Goal: Information Seeking & Learning: Learn about a topic

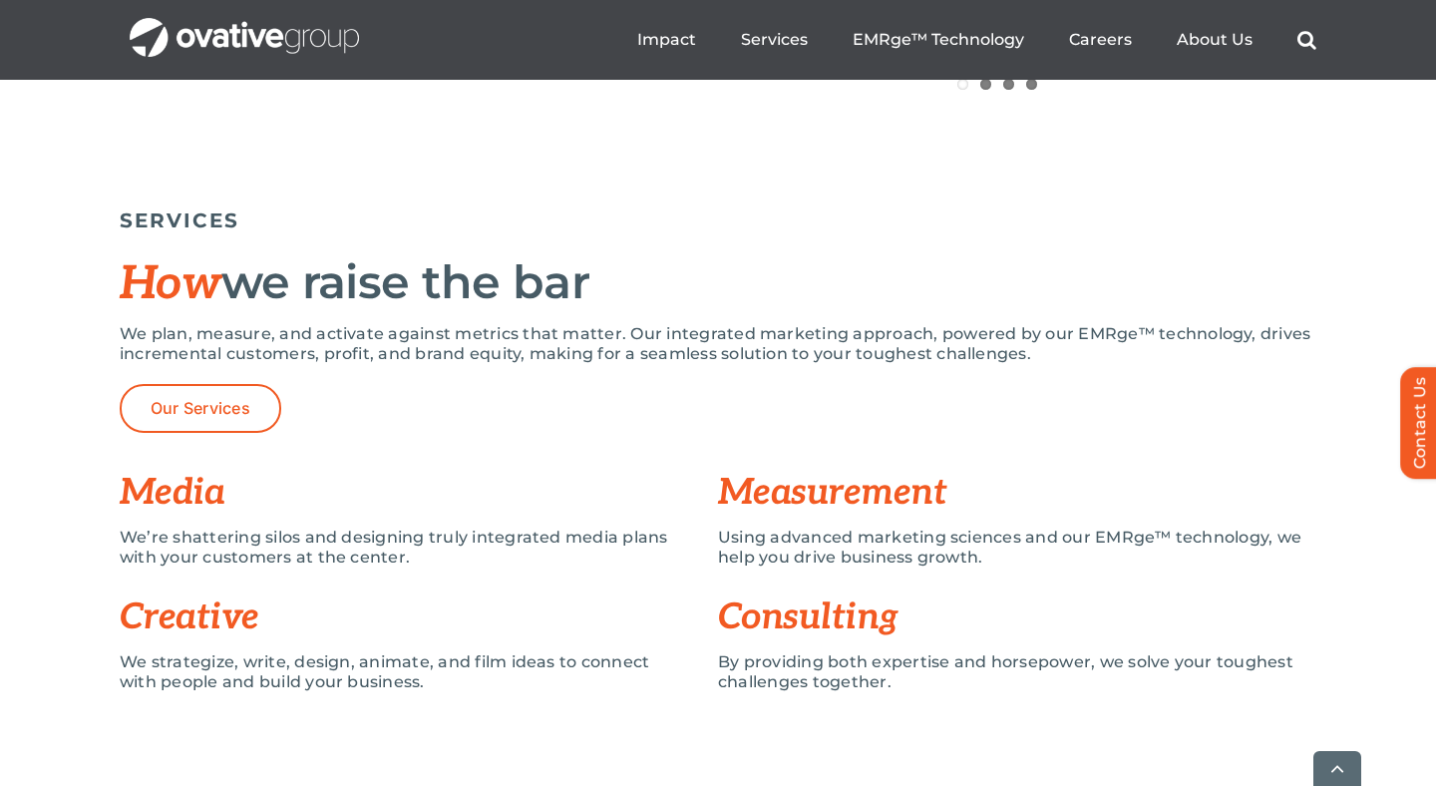
scroll to position [1331, 0]
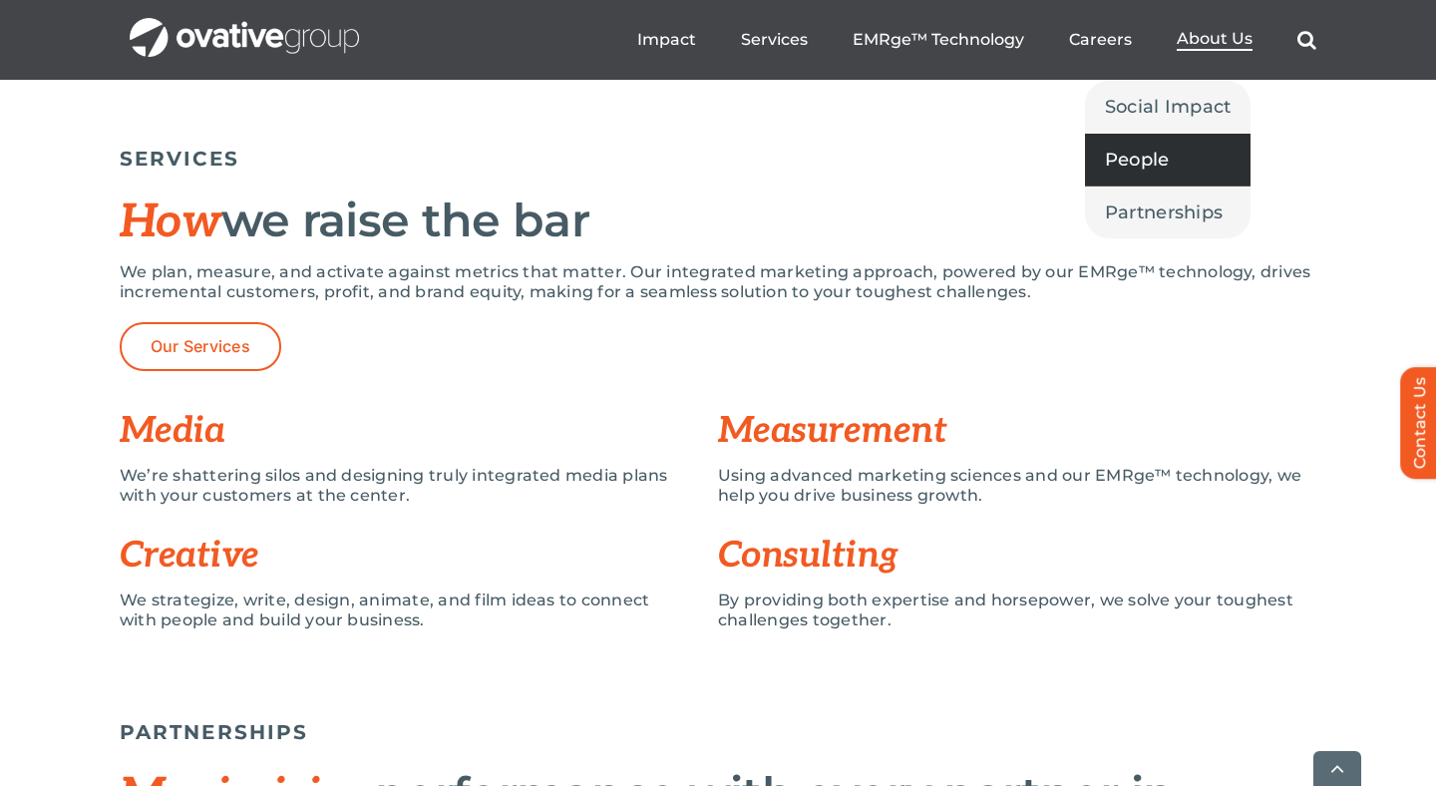
click at [1165, 152] on span "People" at bounding box center [1137, 160] width 65 height 28
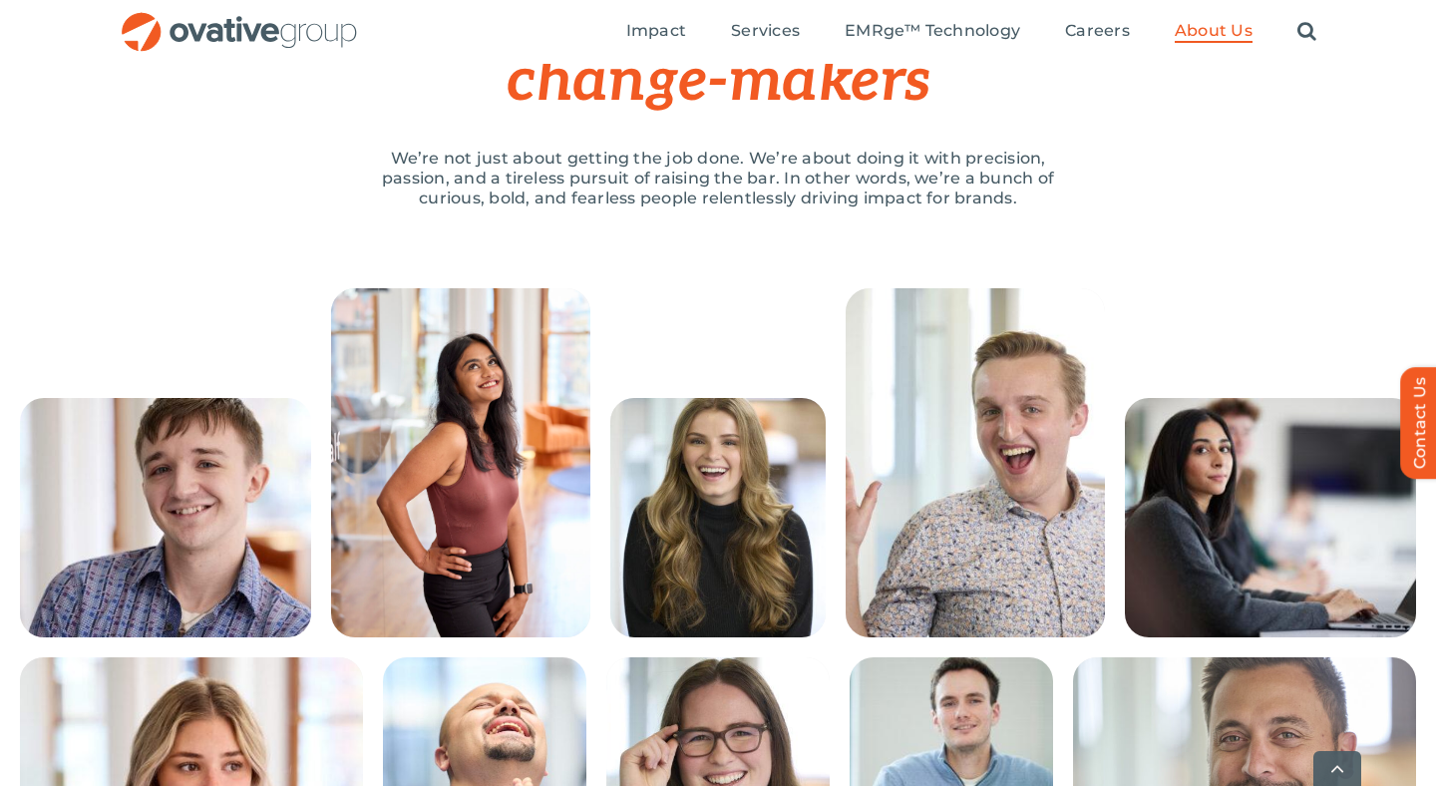
scroll to position [324, 0]
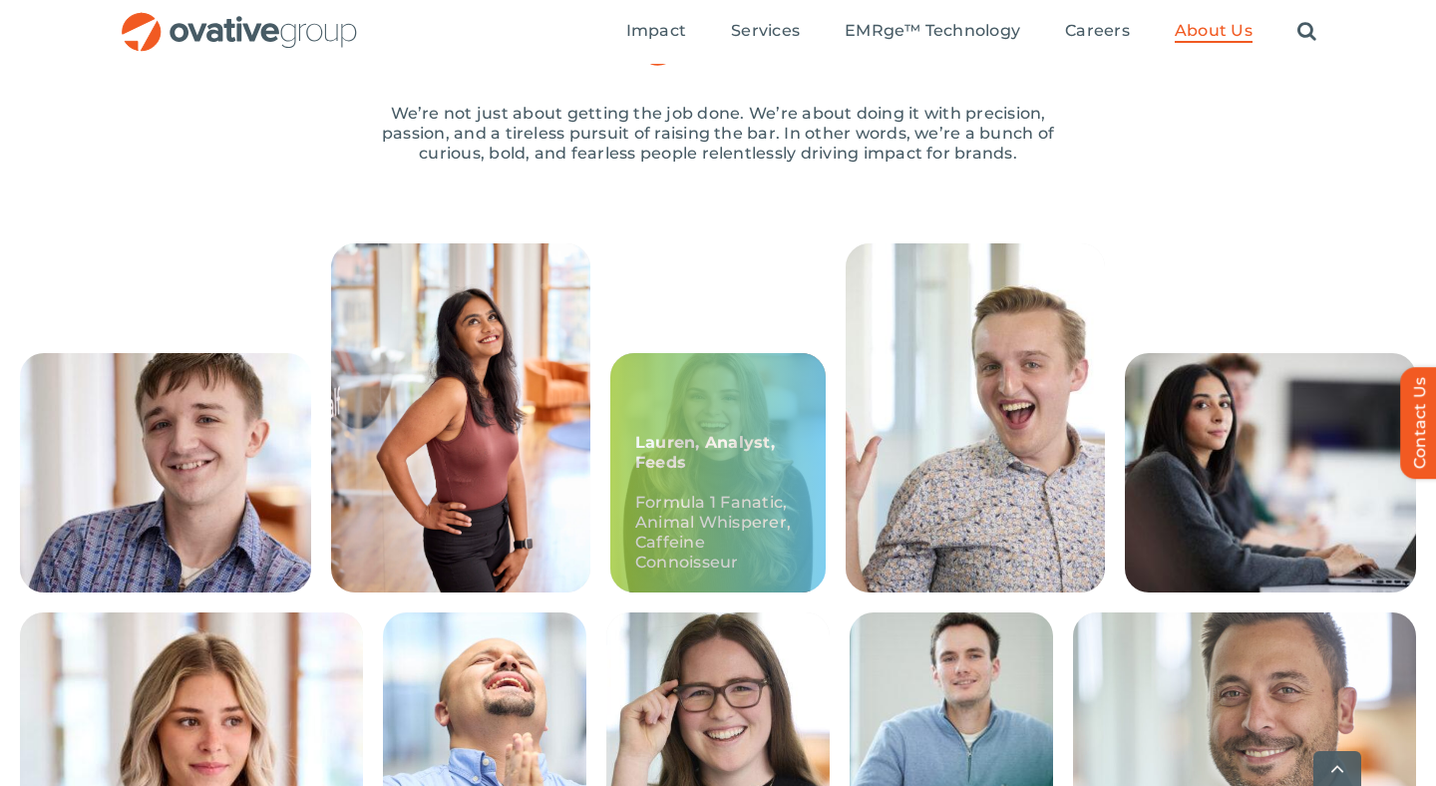
click at [773, 483] on div "Lauren, Analyst, Feeds Formula 1 Fanatic, Animal Whisperer, Caffeine Connoisseur" at bounding box center [717, 472] width 215 height 239
drag, startPoint x: 733, startPoint y: 423, endPoint x: 728, endPoint y: 435, distance: 13.0
click at [733, 423] on div "Lauren, Analyst, Feeds Formula 1 Fanatic, Animal Whisperer, Caffeine Connoisseur" at bounding box center [717, 472] width 215 height 239
click at [724, 439] on strong "Lauren, Analyst, Feeds" at bounding box center [705, 452] width 140 height 39
click at [701, 469] on p "Lauren, Analyst, Feeds" at bounding box center [718, 453] width 166 height 40
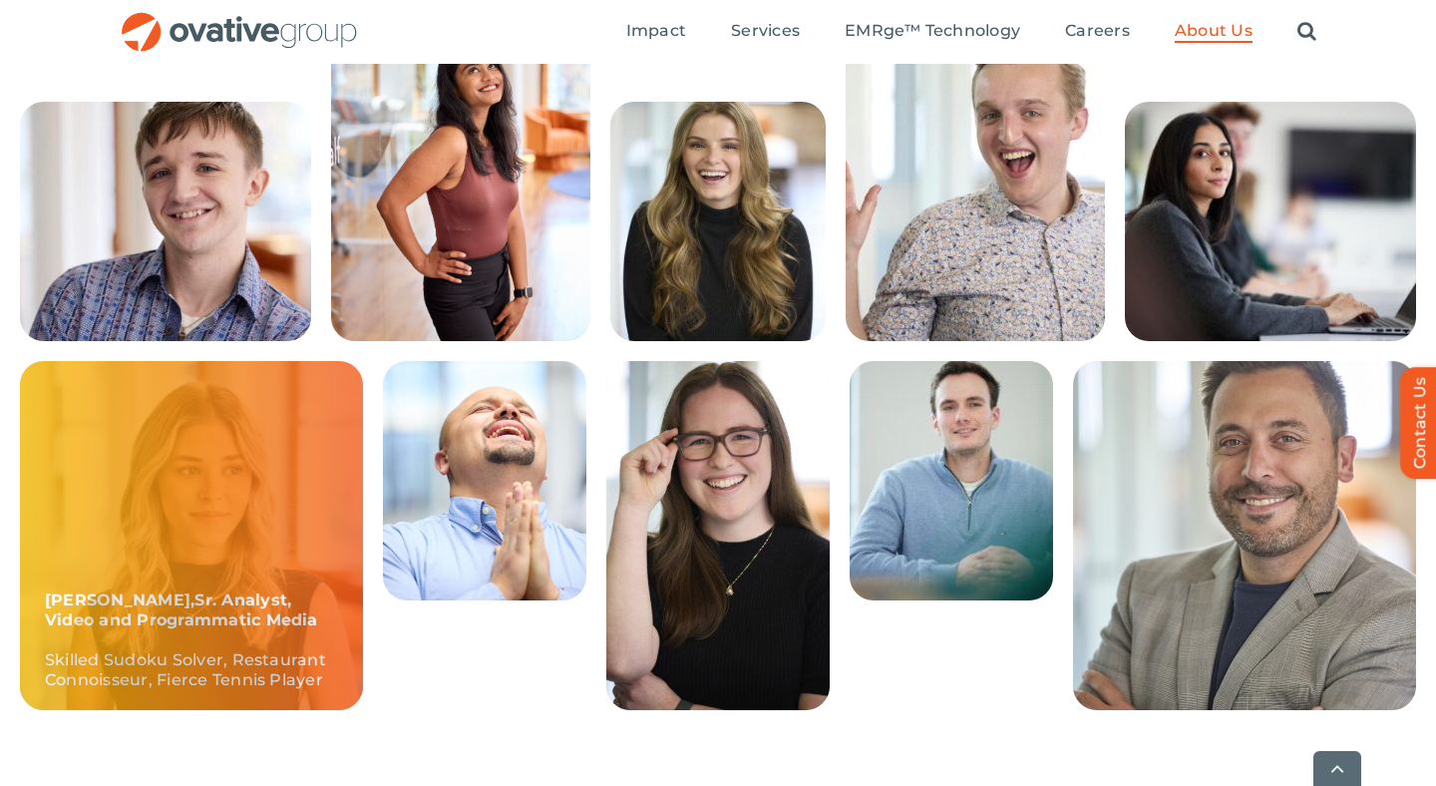
scroll to position [578, 0]
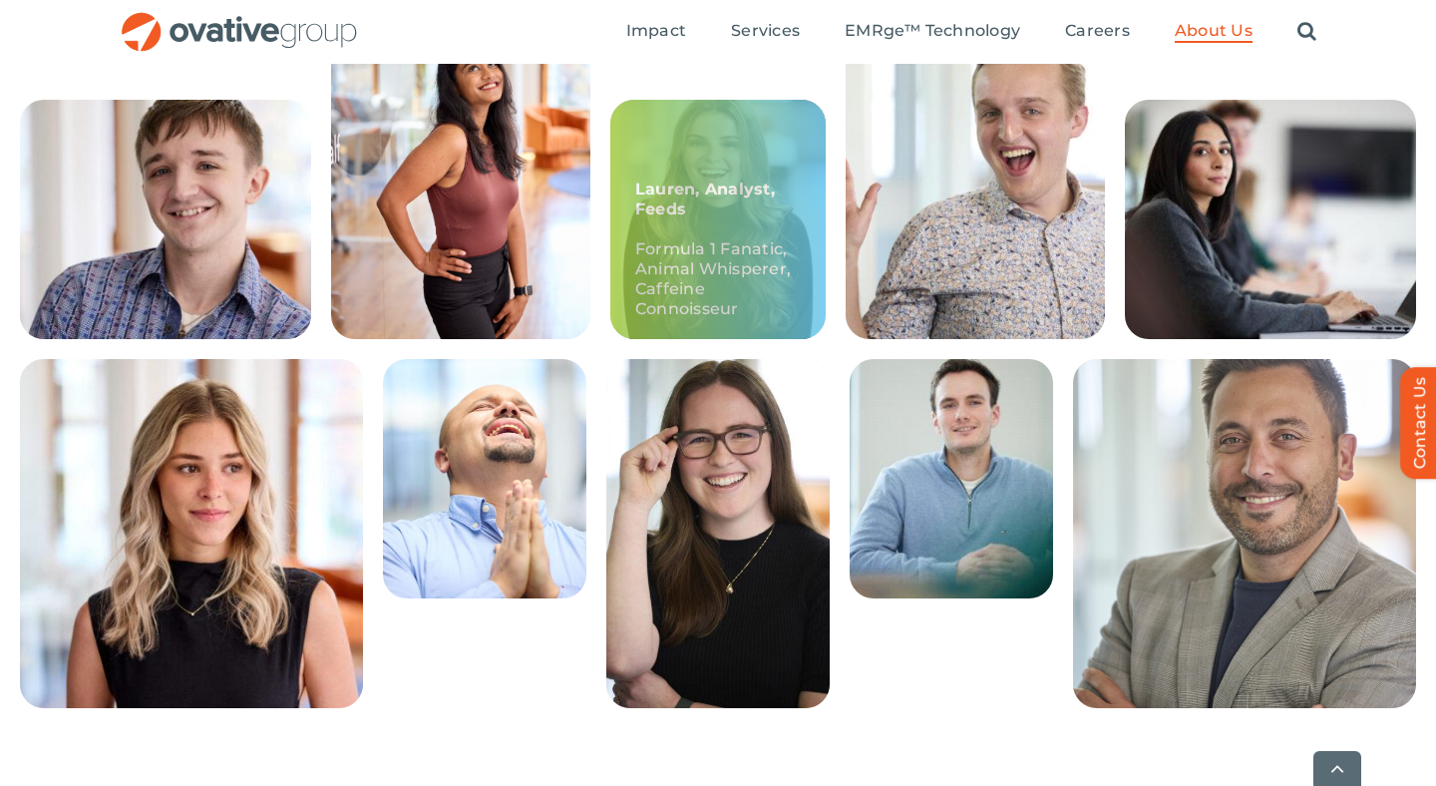
click at [733, 273] on p "Formula 1 Fanatic, Animal Whisperer, Caffeine Connoisseur" at bounding box center [718, 279] width 166 height 80
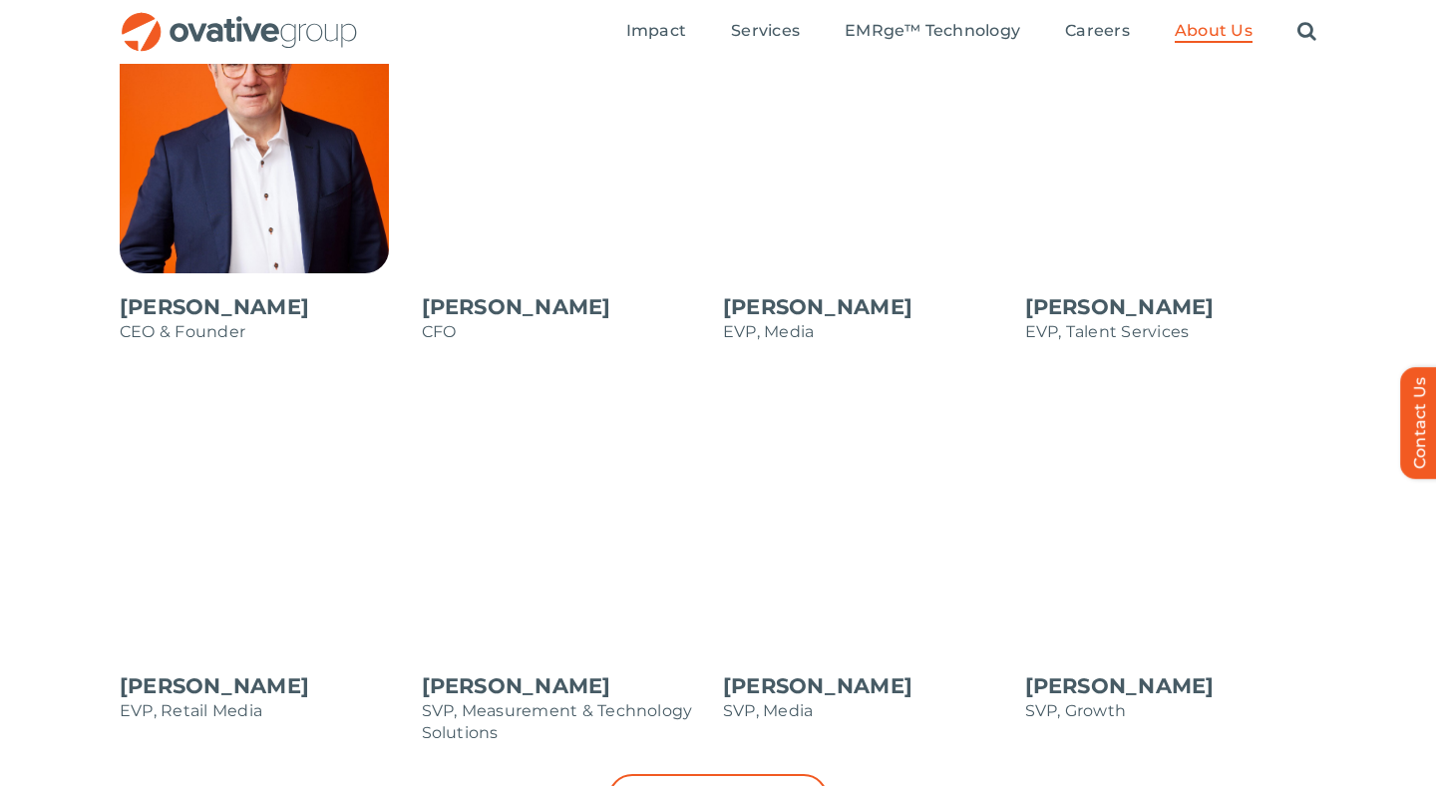
scroll to position [1813, 0]
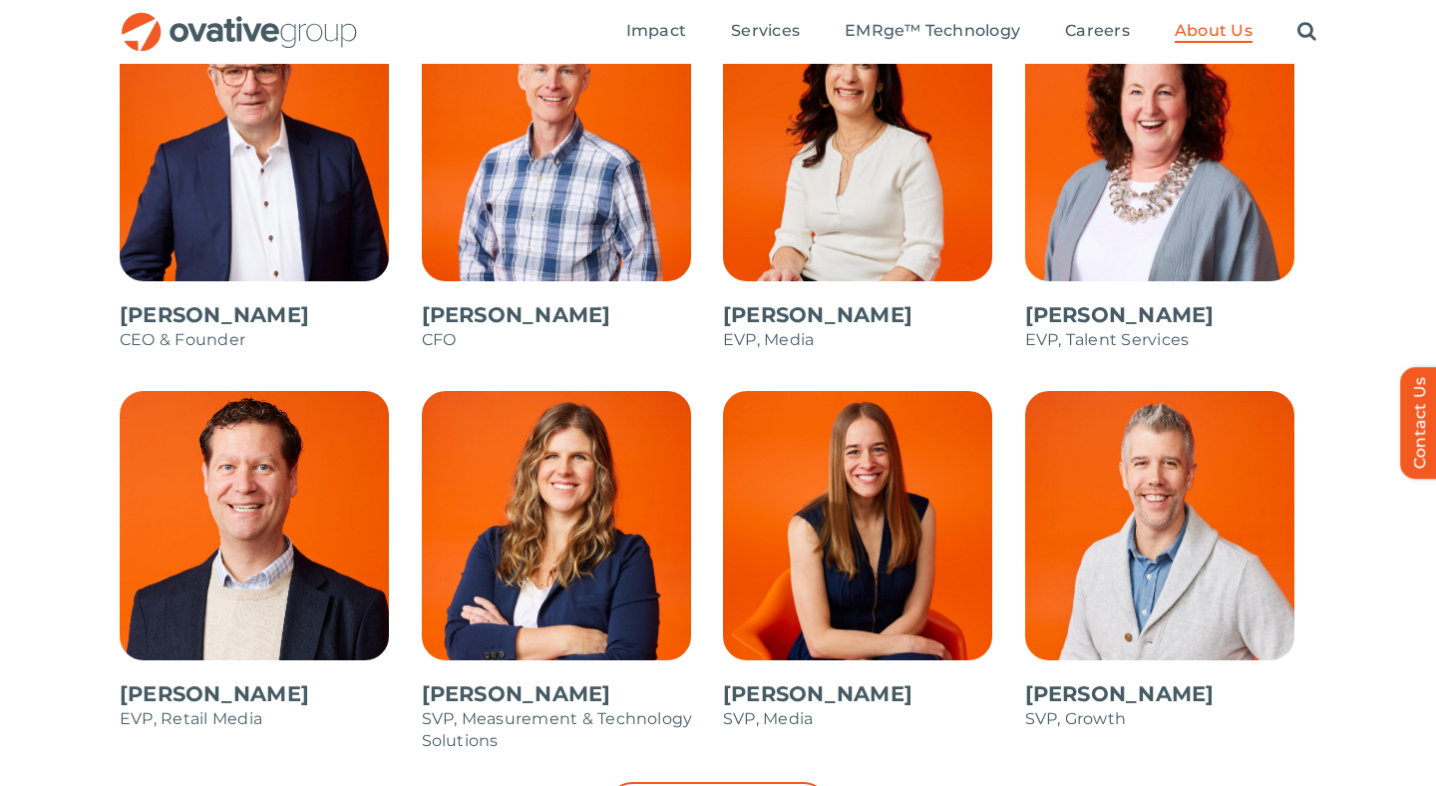
click at [128, 307] on span at bounding box center [266, 191] width 292 height 359
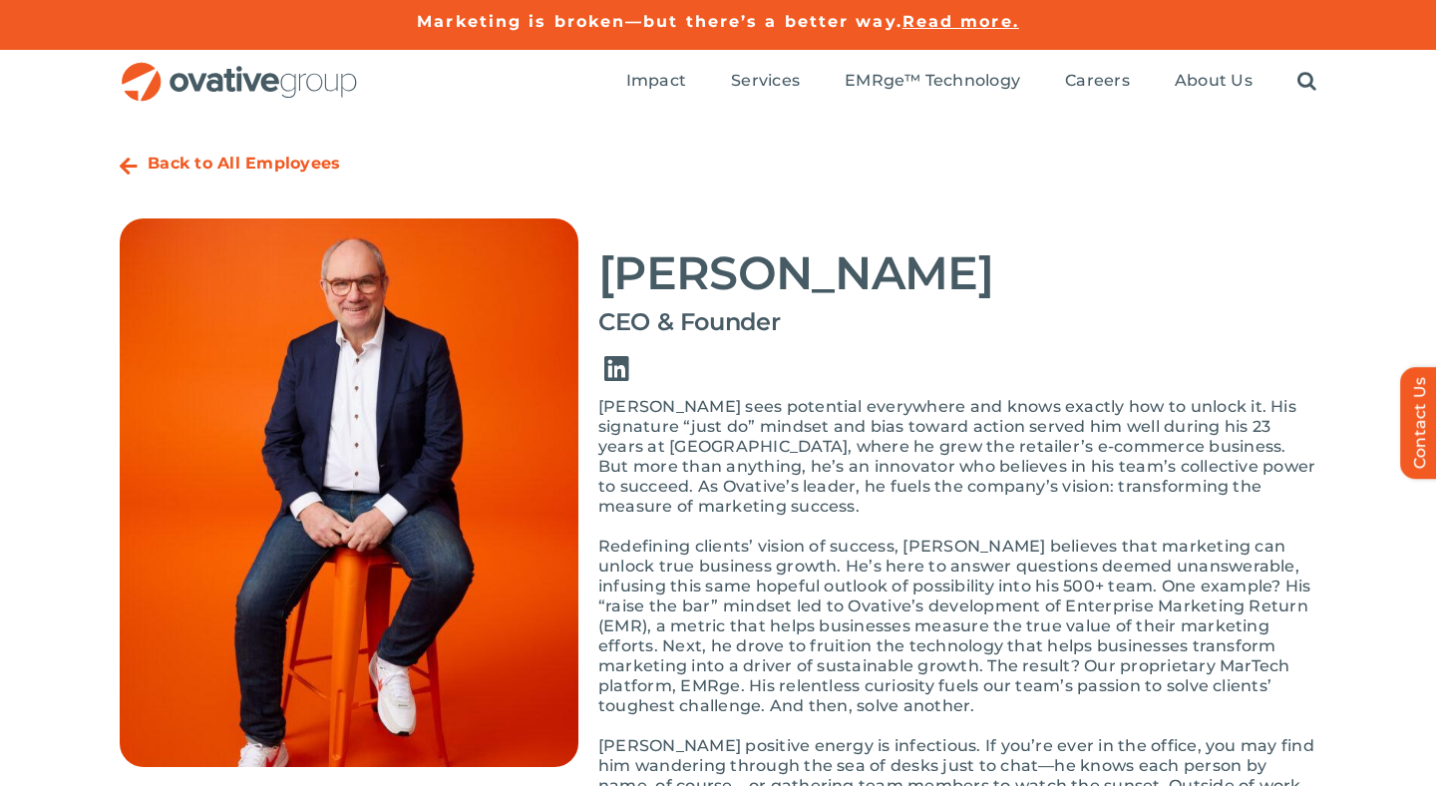
click at [613, 371] on link "Link to https://www.linkedin.com/in/dalenitschke/" at bounding box center [616, 369] width 56 height 56
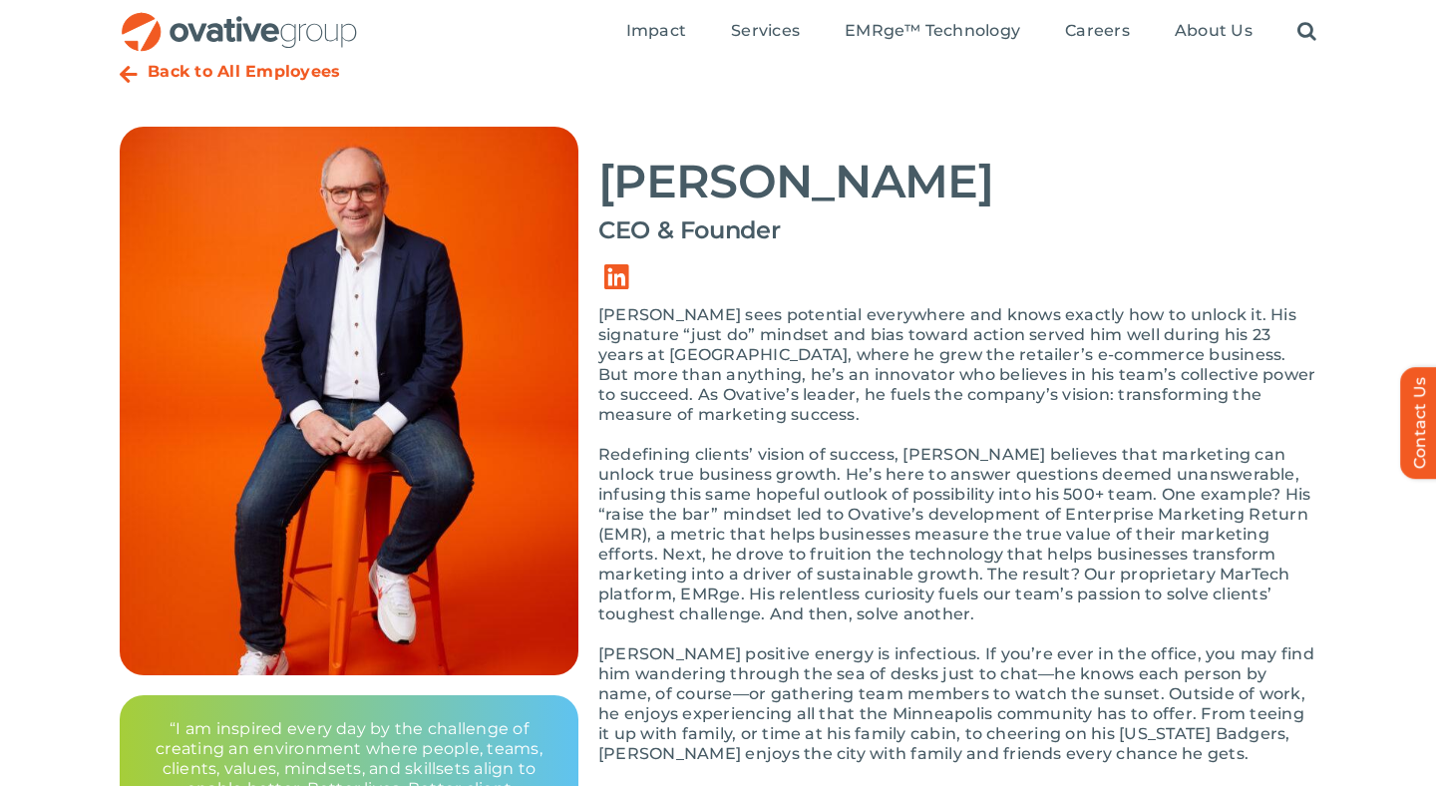
scroll to position [134, 0]
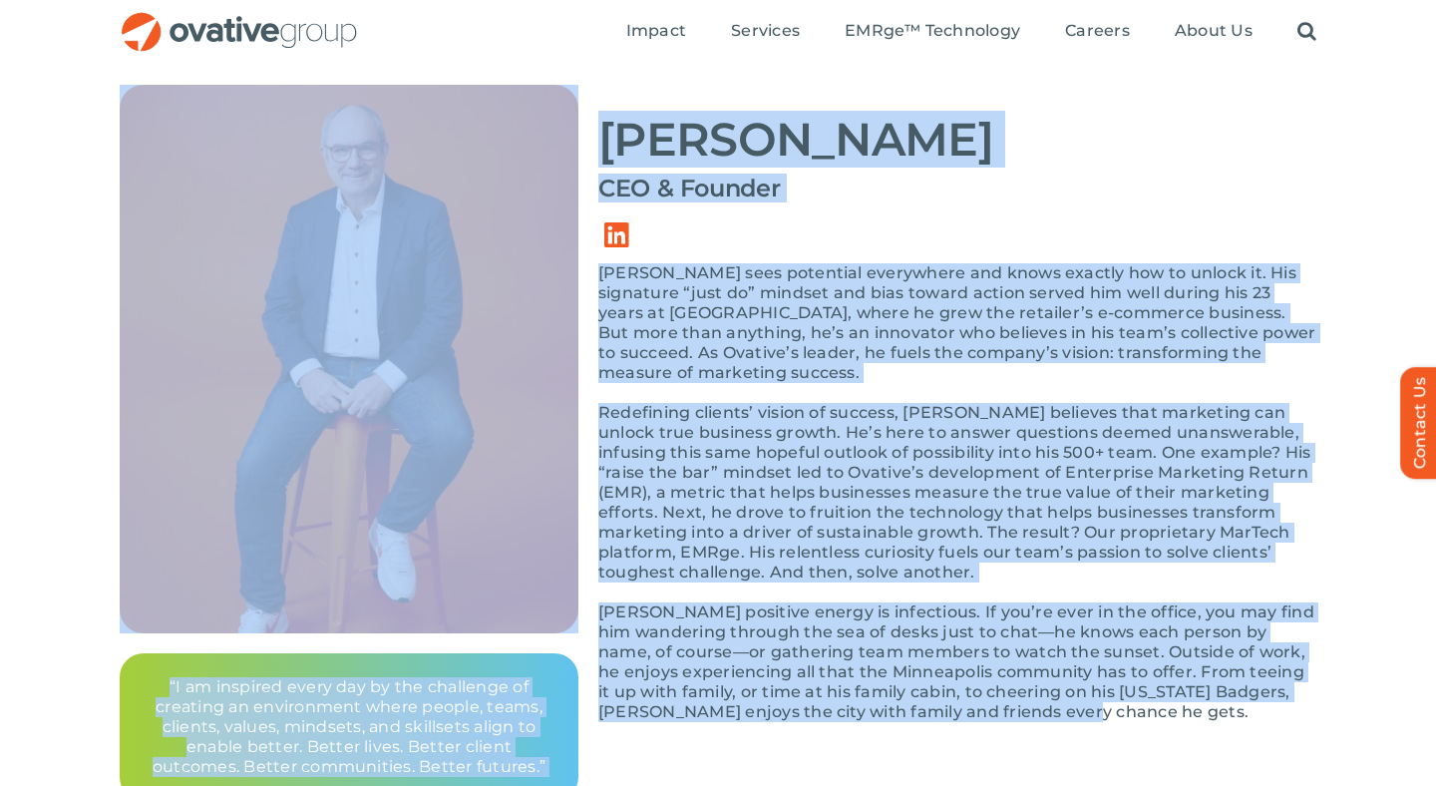
drag, startPoint x: 1046, startPoint y: 694, endPoint x: 596, endPoint y: 271, distance: 617.4
click at [596, 271] on div "Back to All Employees Dale Nitschke  CEO & Founder “I am inspired every day by …" at bounding box center [718, 405] width 1197 height 791
drag, startPoint x: 702, startPoint y: 335, endPoint x: 710, endPoint y: 390, distance: 55.4
click at [703, 336] on p "Dale sees potential everywhere and knows exactly how to unlock it. His signatur…" at bounding box center [957, 323] width 718 height 120
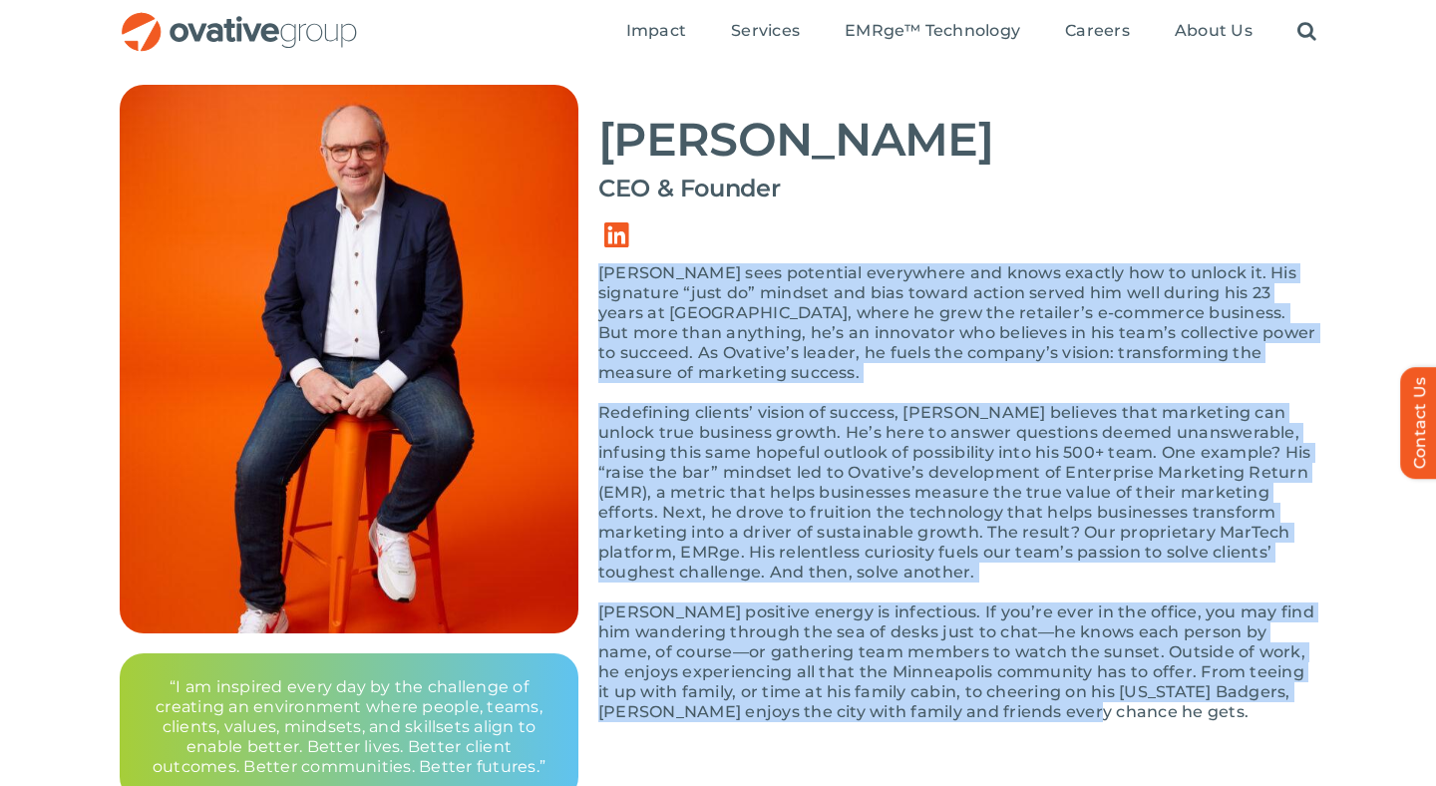
drag, startPoint x: 991, startPoint y: 684, endPoint x: 602, endPoint y: 267, distance: 570.2
click at [602, 267] on div "Dale sees potential everywhere and knows exactly how to unlock it. His signatur…" at bounding box center [957, 502] width 718 height 479
copy div "Dale sees potential everywhere and knows exactly how to unlock it. His signatur…"
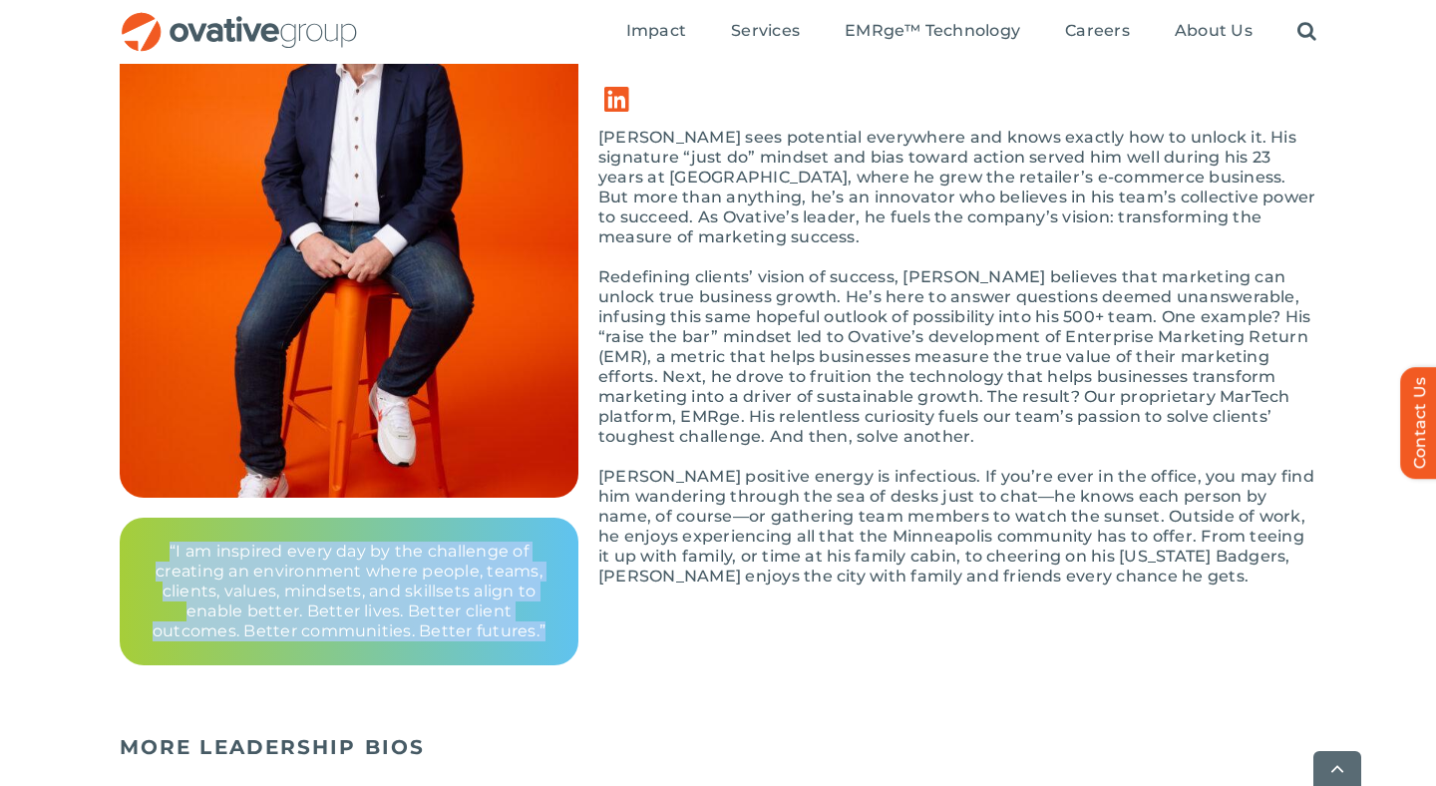
drag, startPoint x: 487, startPoint y: 630, endPoint x: 118, endPoint y: 536, distance: 381.0
click at [118, 536] on div "Back to All Employees Dale Nitschke  CEO & Founder “I am inspired every day by …" at bounding box center [718, 284] width 1436 height 881
copy p "“I am inspired every day by the challenge of creating an environment where peop…"
click at [1092, 40] on span "Careers" at bounding box center [1097, 31] width 65 height 20
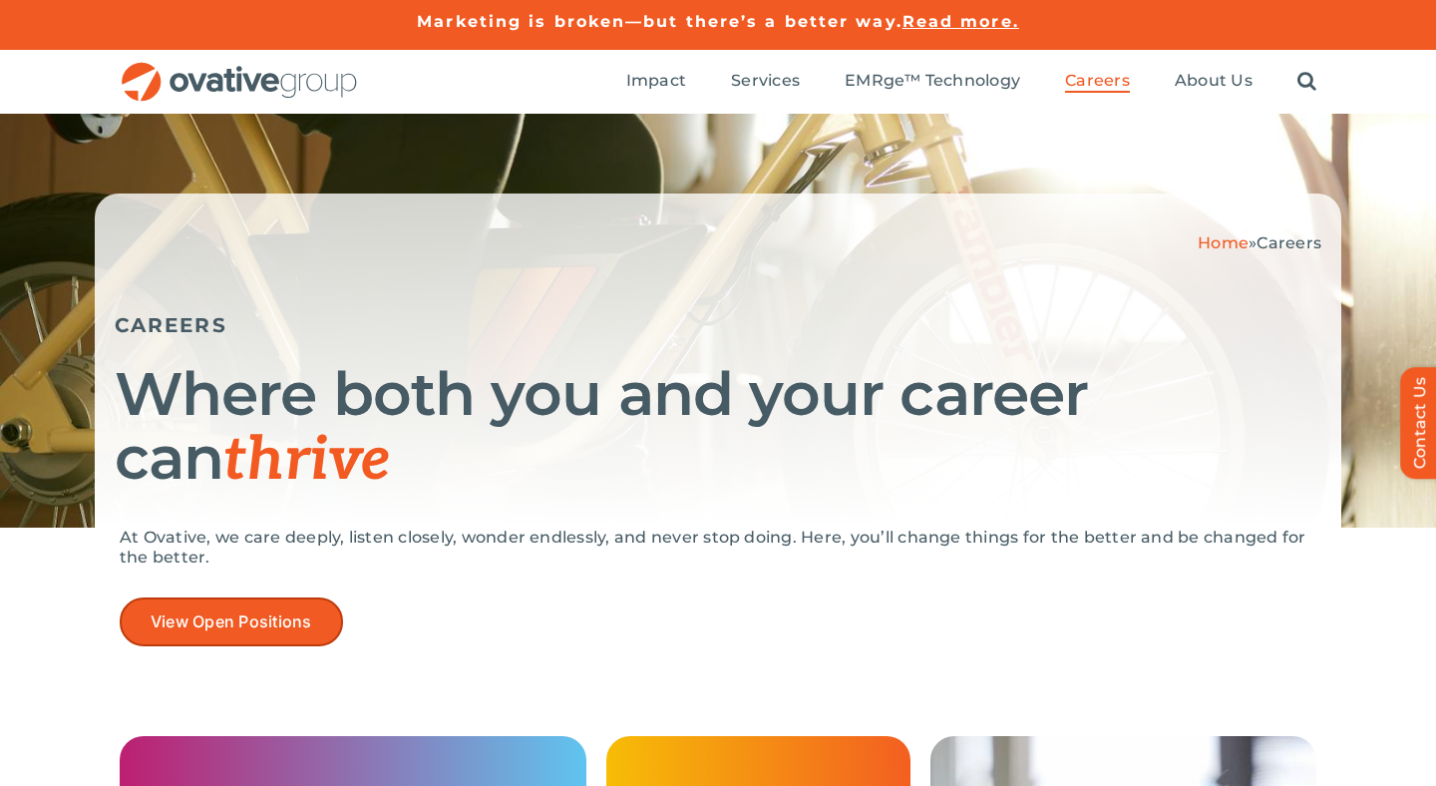
click at [269, 634] on link "View Open Positions" at bounding box center [231, 621] width 223 height 49
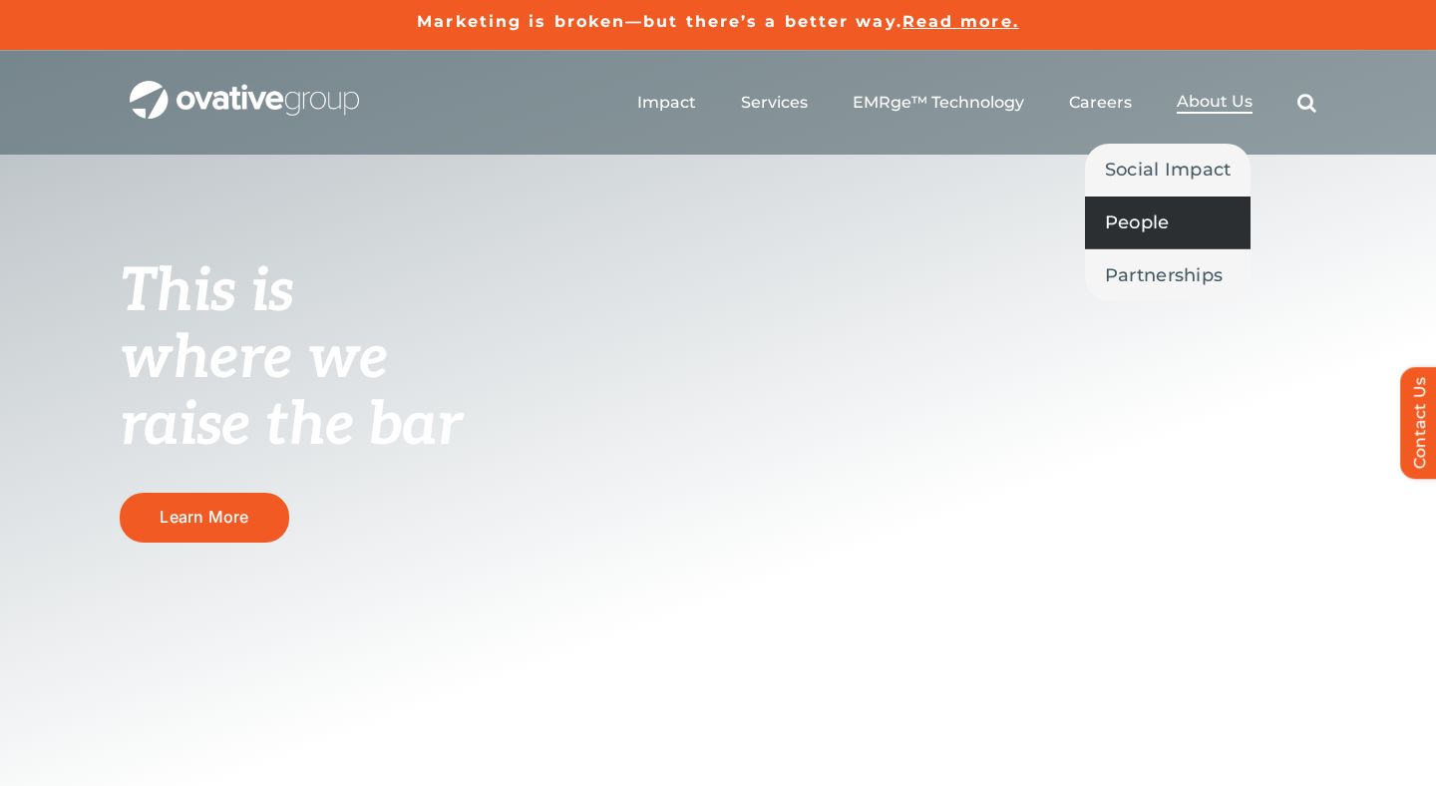
click at [1165, 212] on span "People" at bounding box center [1137, 222] width 65 height 28
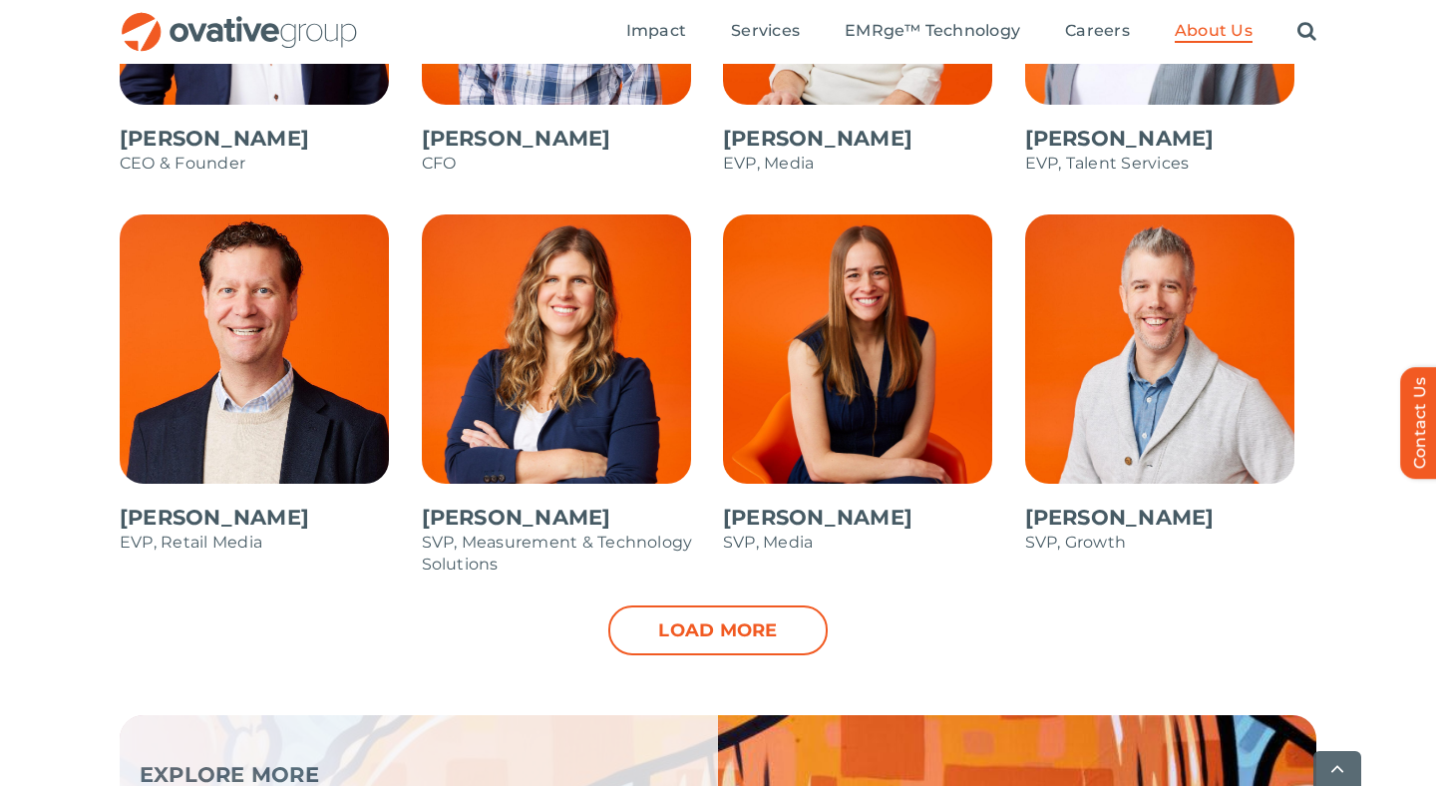
scroll to position [1991, 0]
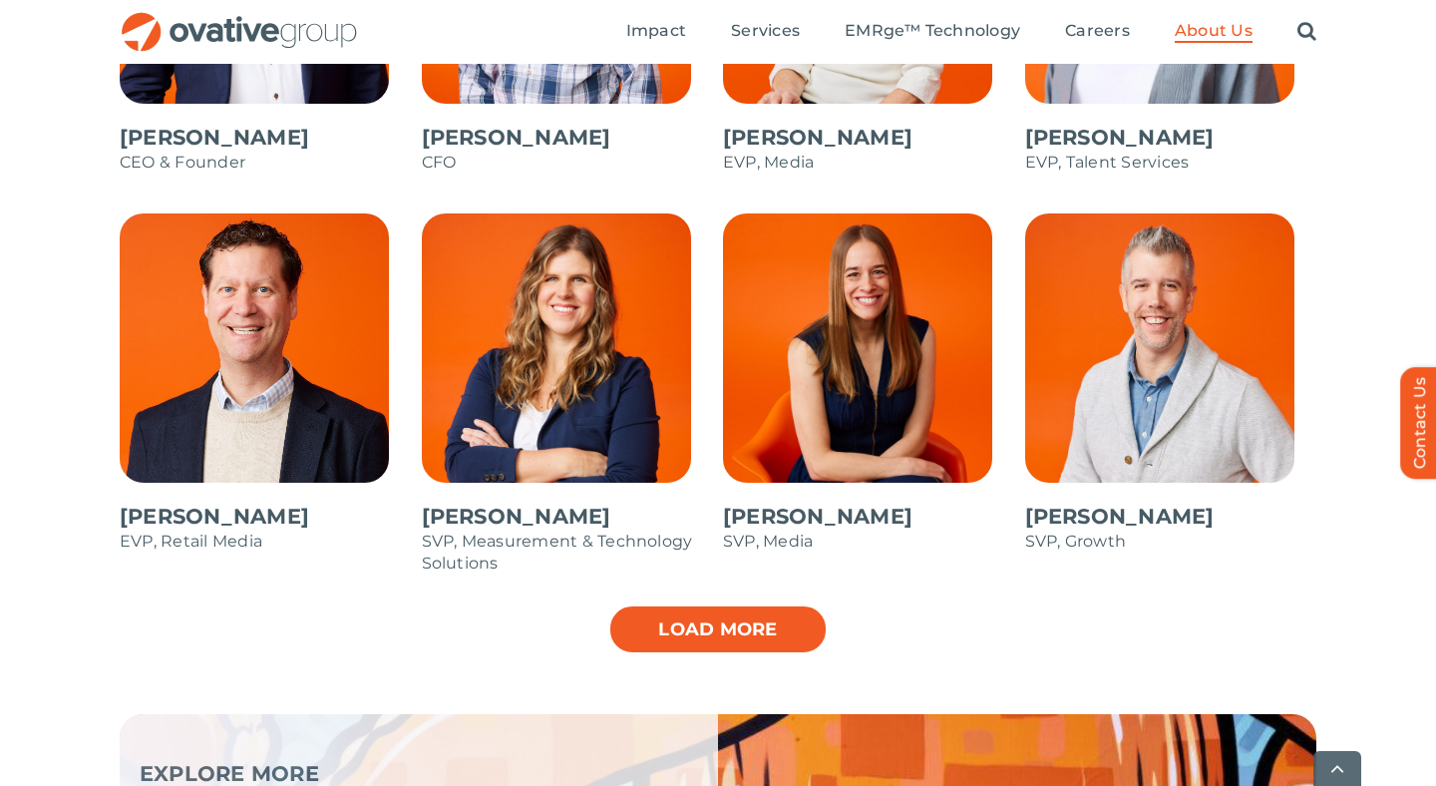
click at [751, 634] on link "Load more" at bounding box center [717, 629] width 219 height 50
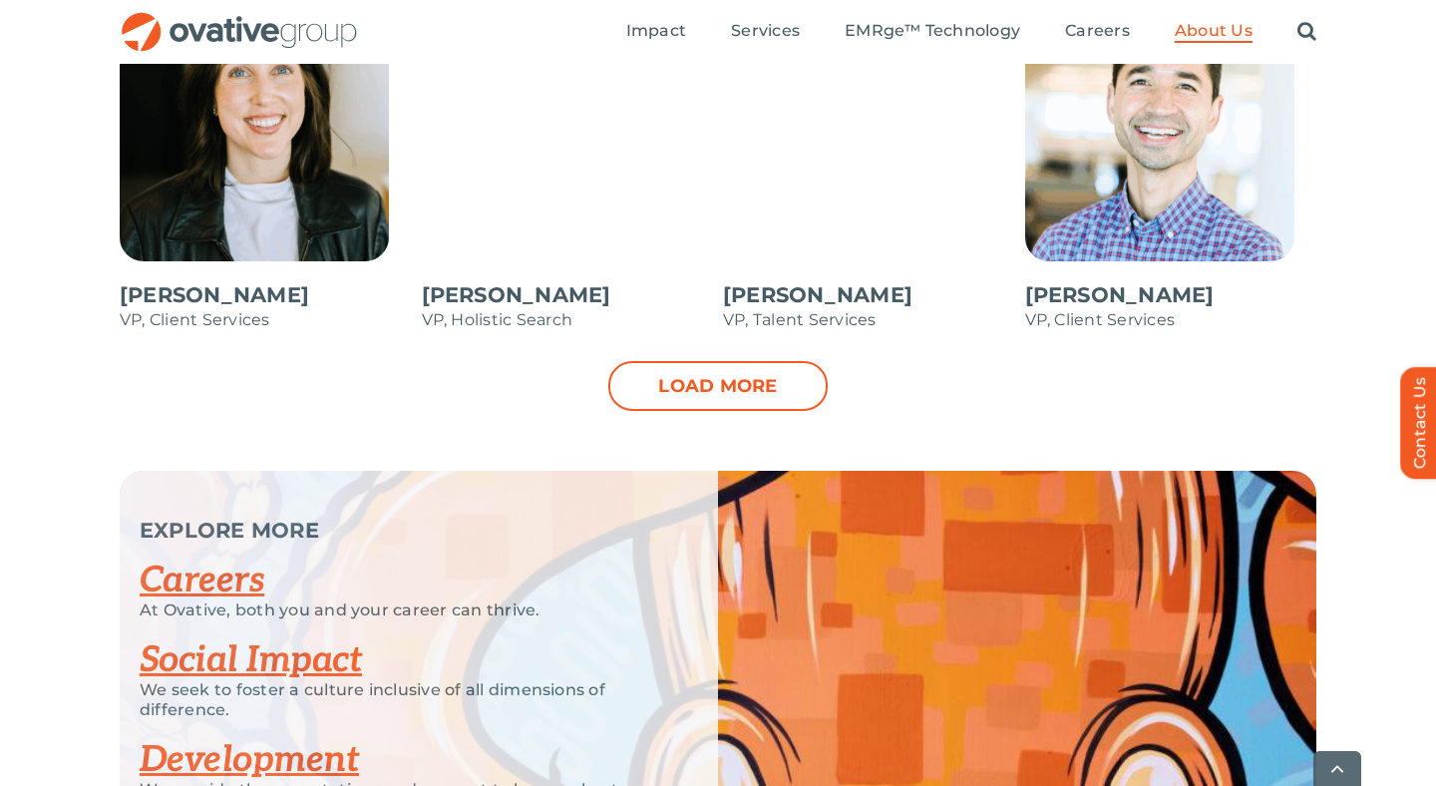
scroll to position [3023, 0]
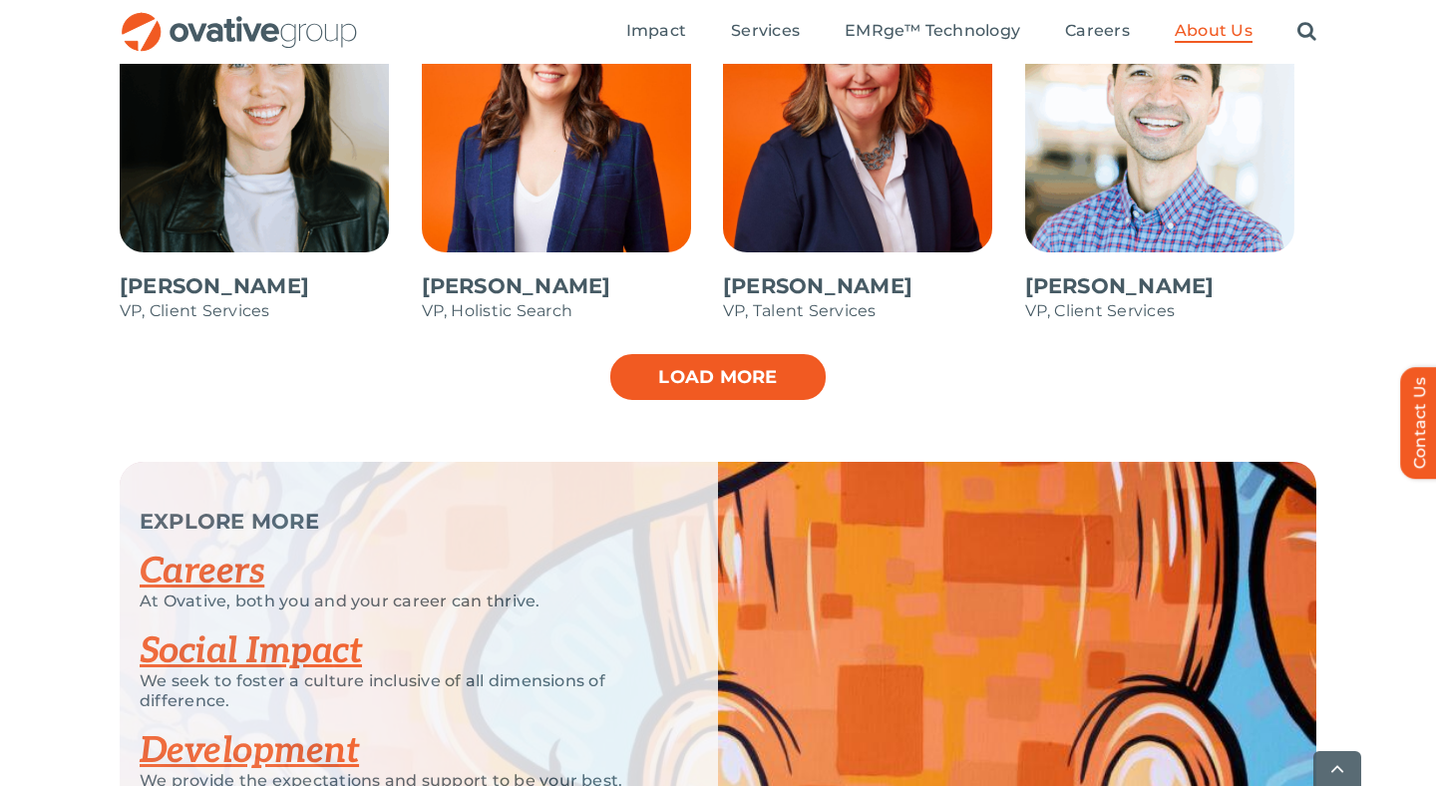
click at [726, 365] on link "Load more" at bounding box center [717, 377] width 219 height 50
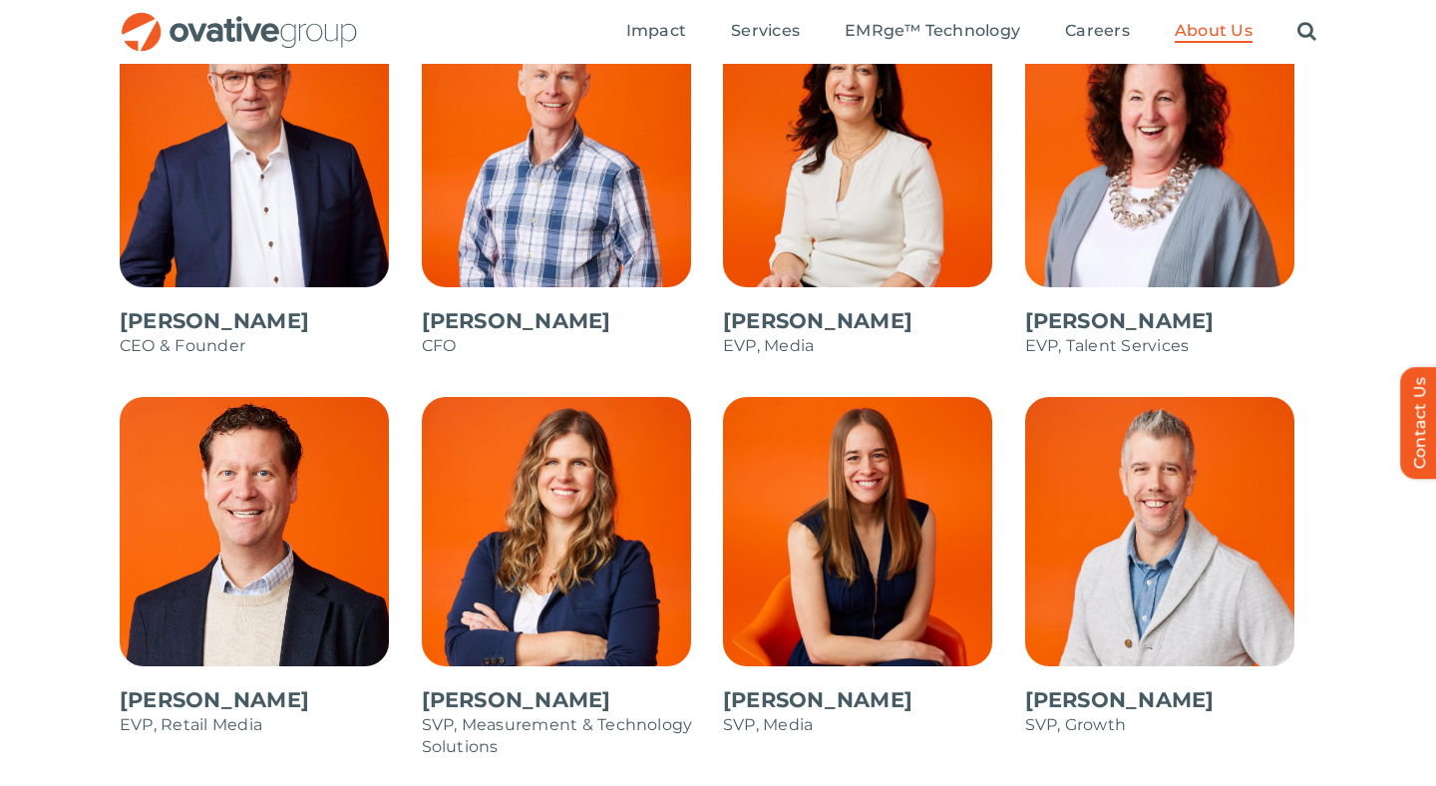
scroll to position [1803, 0]
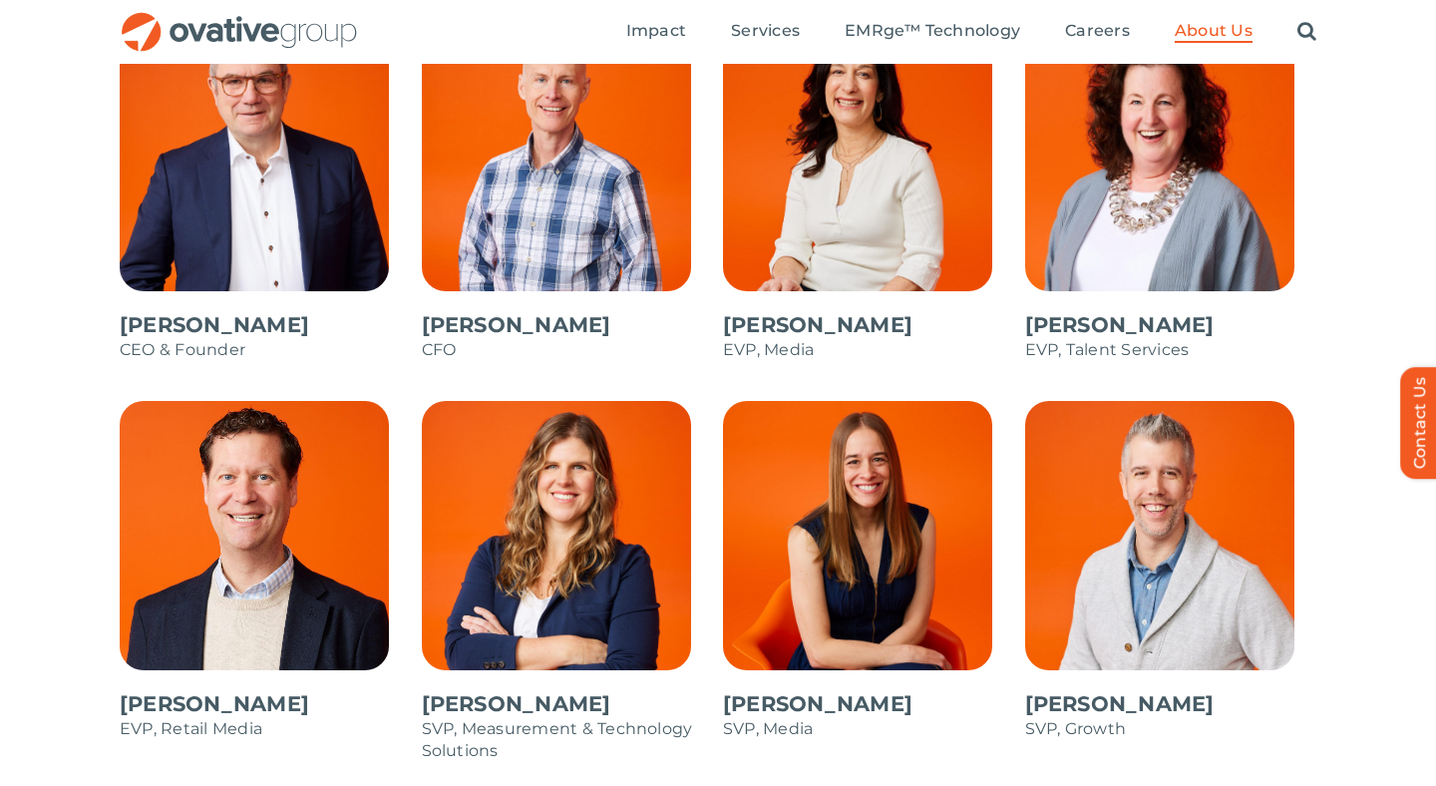
click at [1208, 240] on span at bounding box center [1171, 201] width 292 height 359
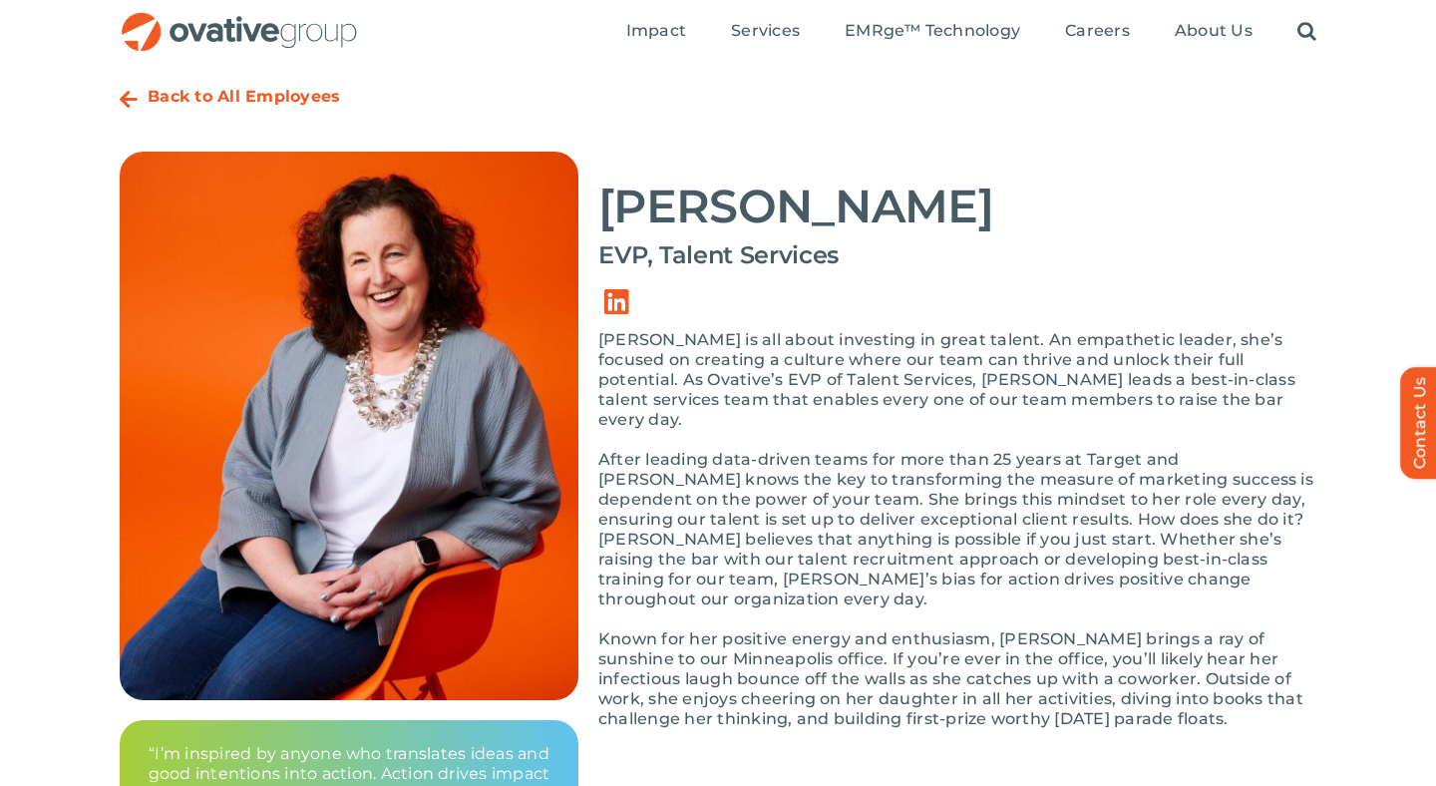
scroll to position [164, 0]
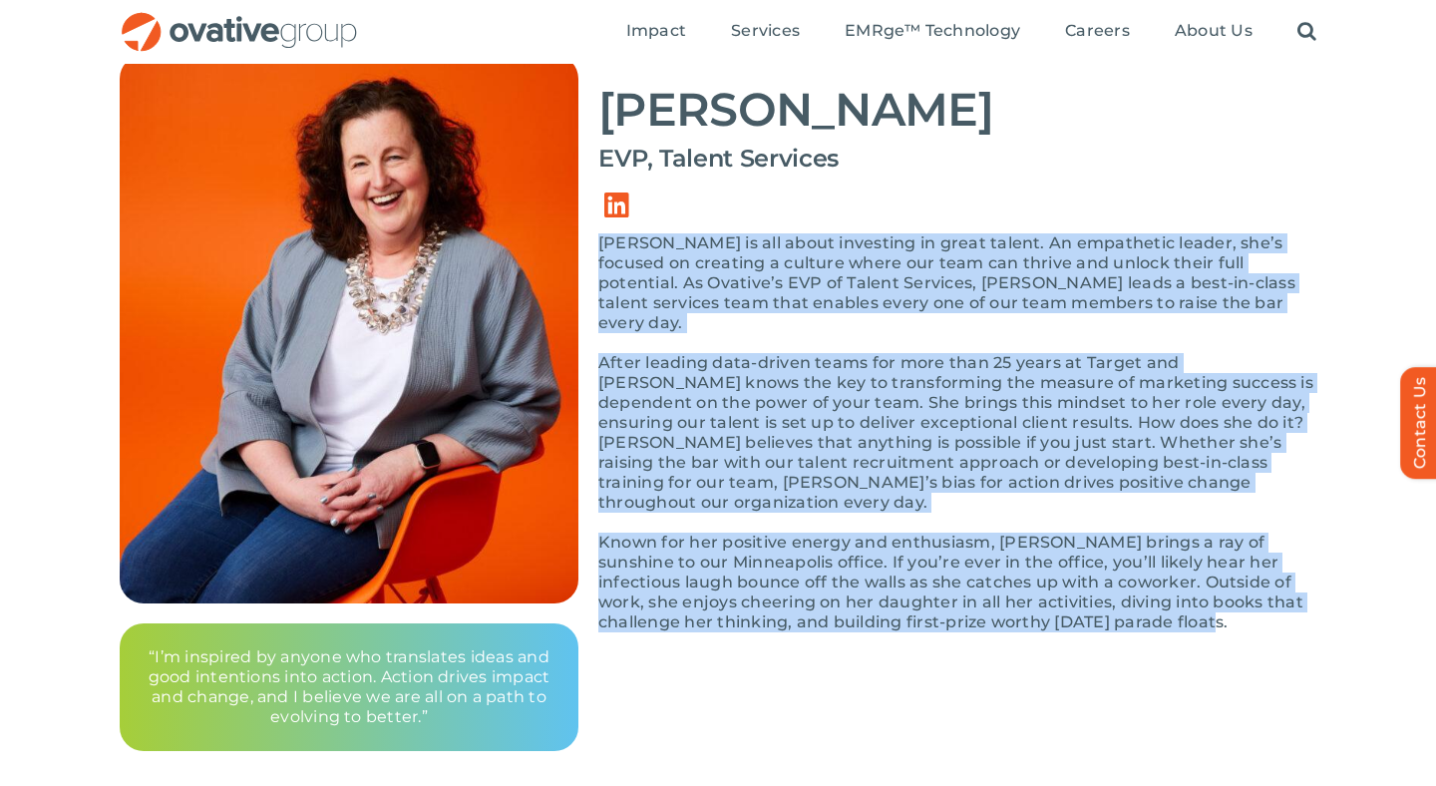
drag, startPoint x: 1158, startPoint y: 602, endPoint x: 601, endPoint y: 242, distance: 662.9
click at [601, 242] on div "[PERSON_NAME] is all about investing in great talent. An empathetic leader, she…" at bounding box center [957, 442] width 718 height 419
copy div "Loremi do sit ametc adipiscin el seddo eiusmo. Te incididunt utlabo, etd’m aliq…"
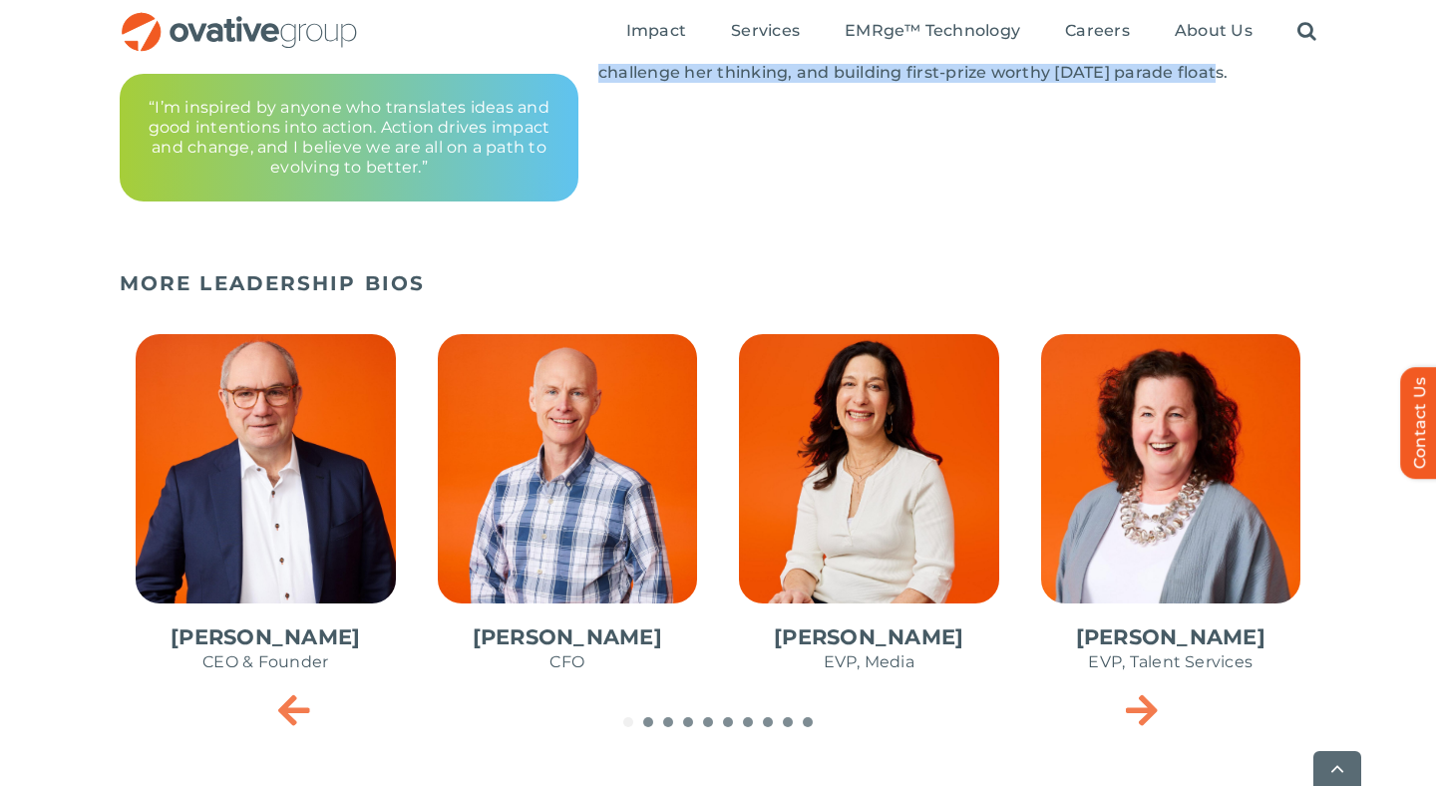
scroll to position [743, 0]
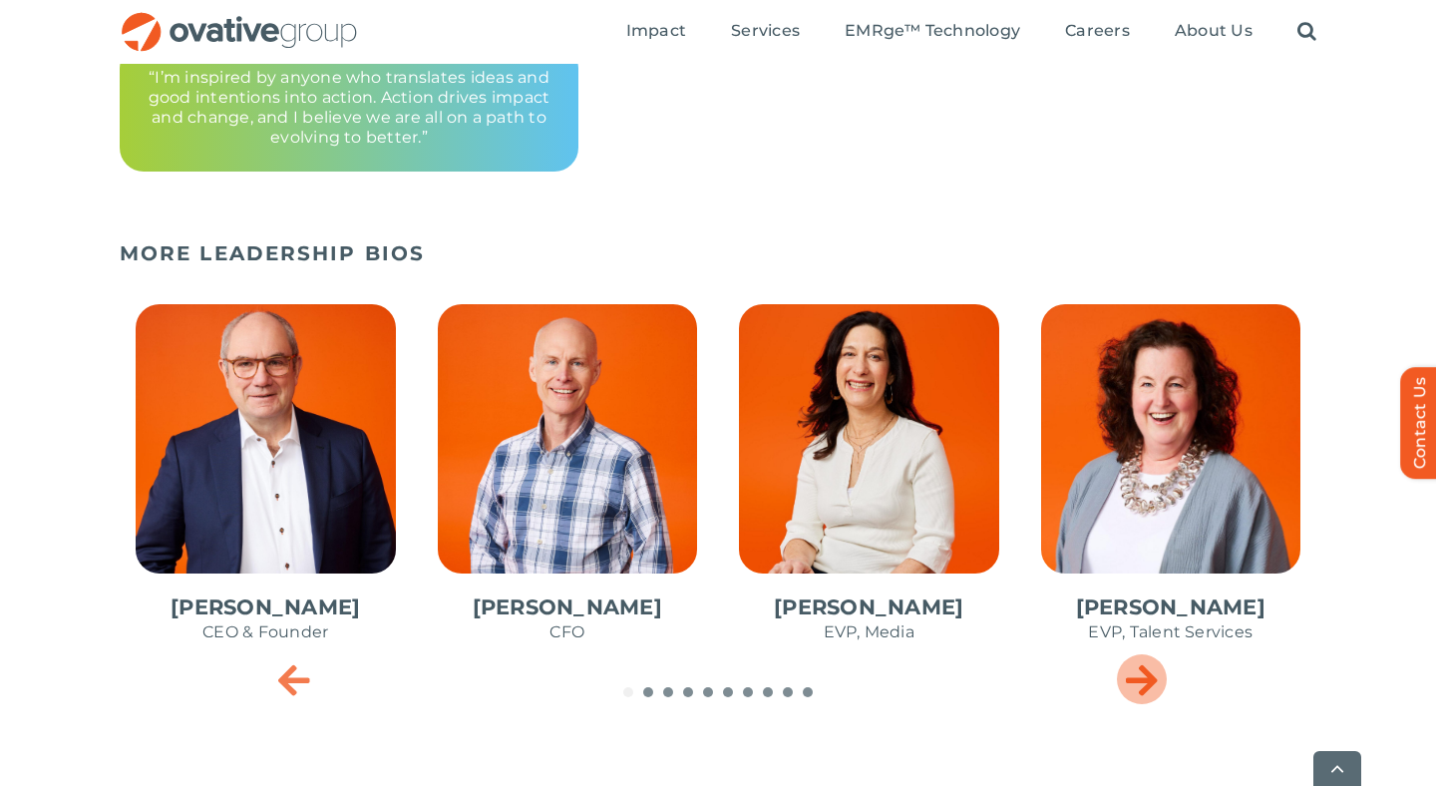
click at [1161, 687] on div "Next slide" at bounding box center [1142, 679] width 50 height 50
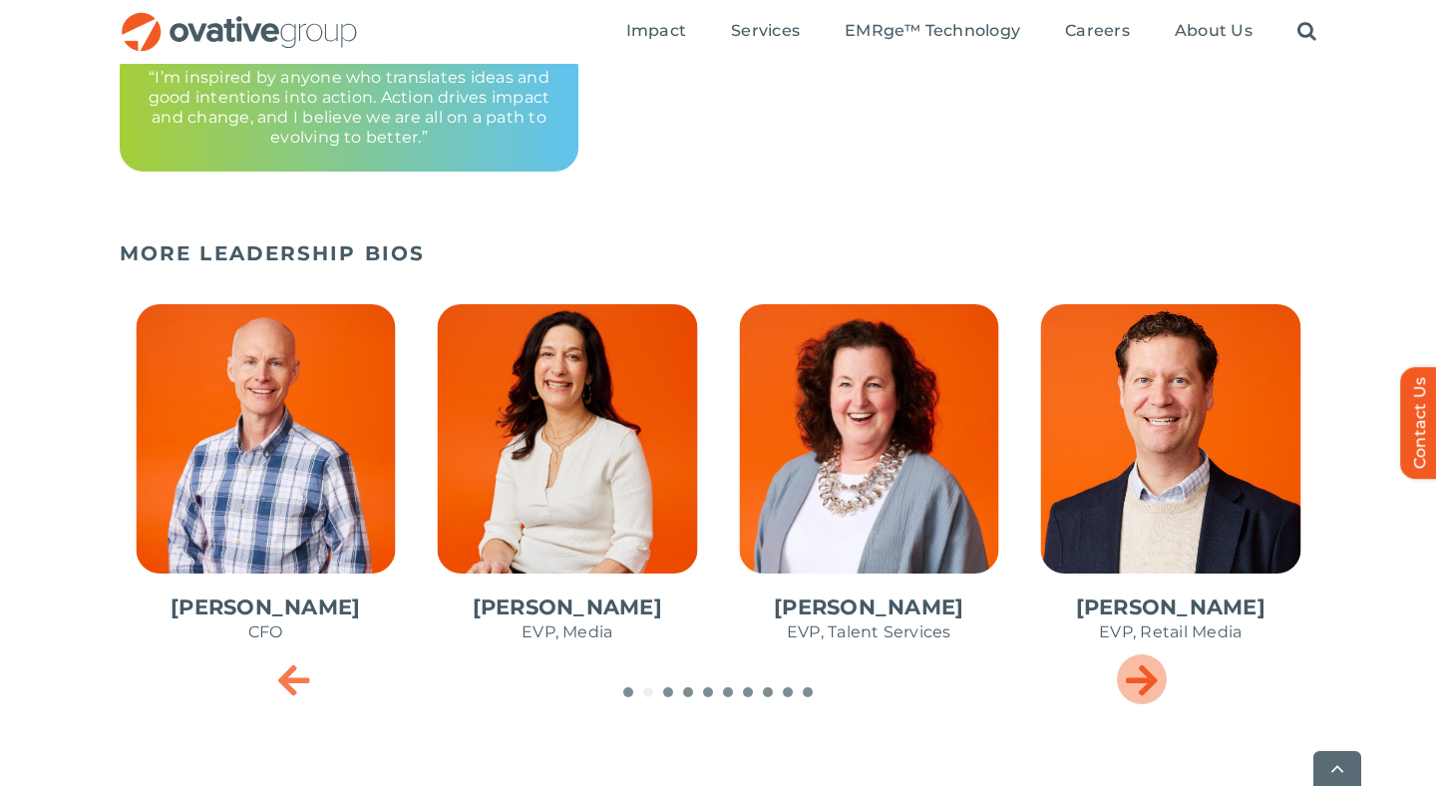
click at [1151, 682] on icon "Next slide" at bounding box center [1142, 679] width 32 height 40
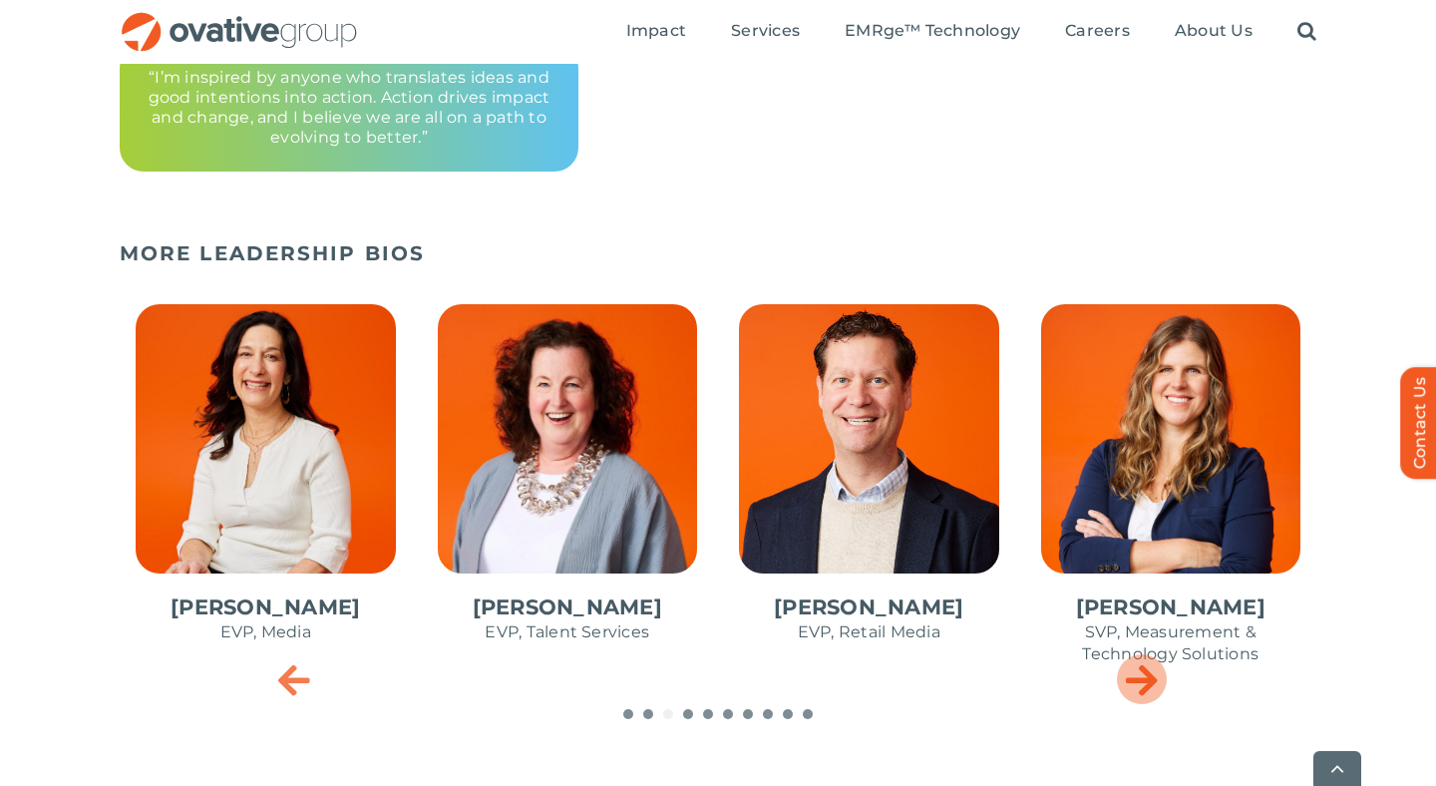
click at [1151, 682] on icon "Next slide" at bounding box center [1142, 679] width 32 height 40
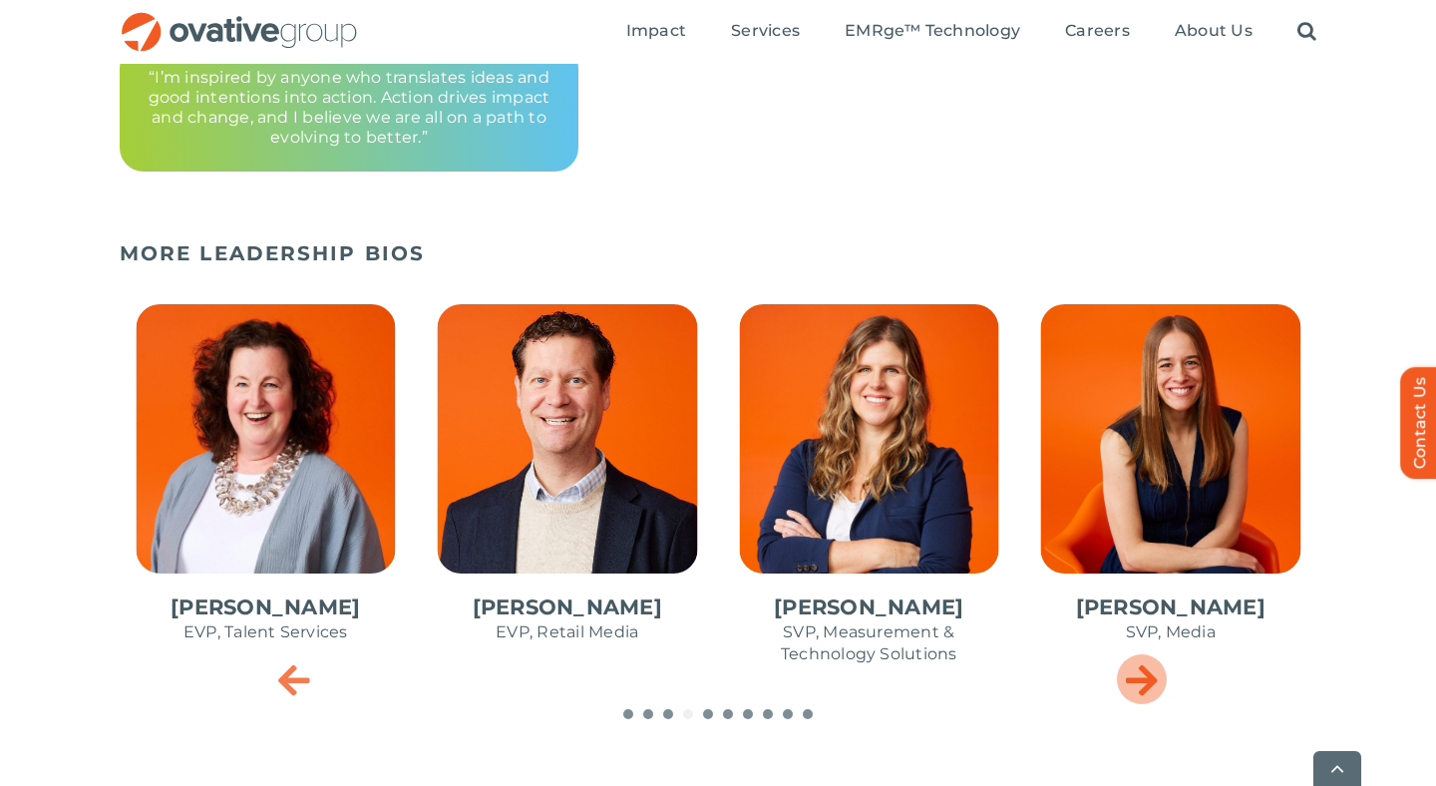
click at [1151, 682] on icon "Next slide" at bounding box center [1142, 679] width 32 height 40
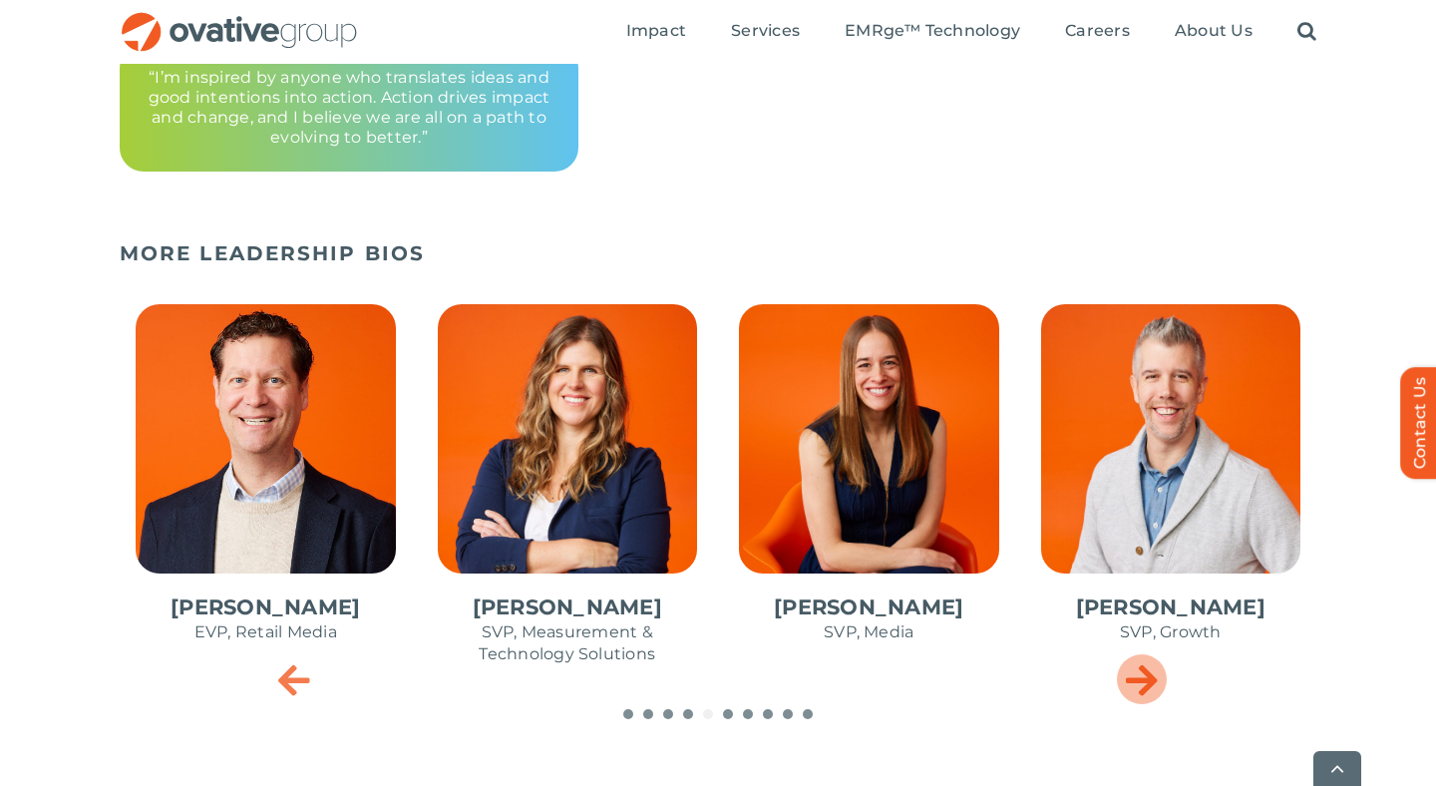
click at [1142, 694] on icon "Next slide" at bounding box center [1142, 679] width 32 height 40
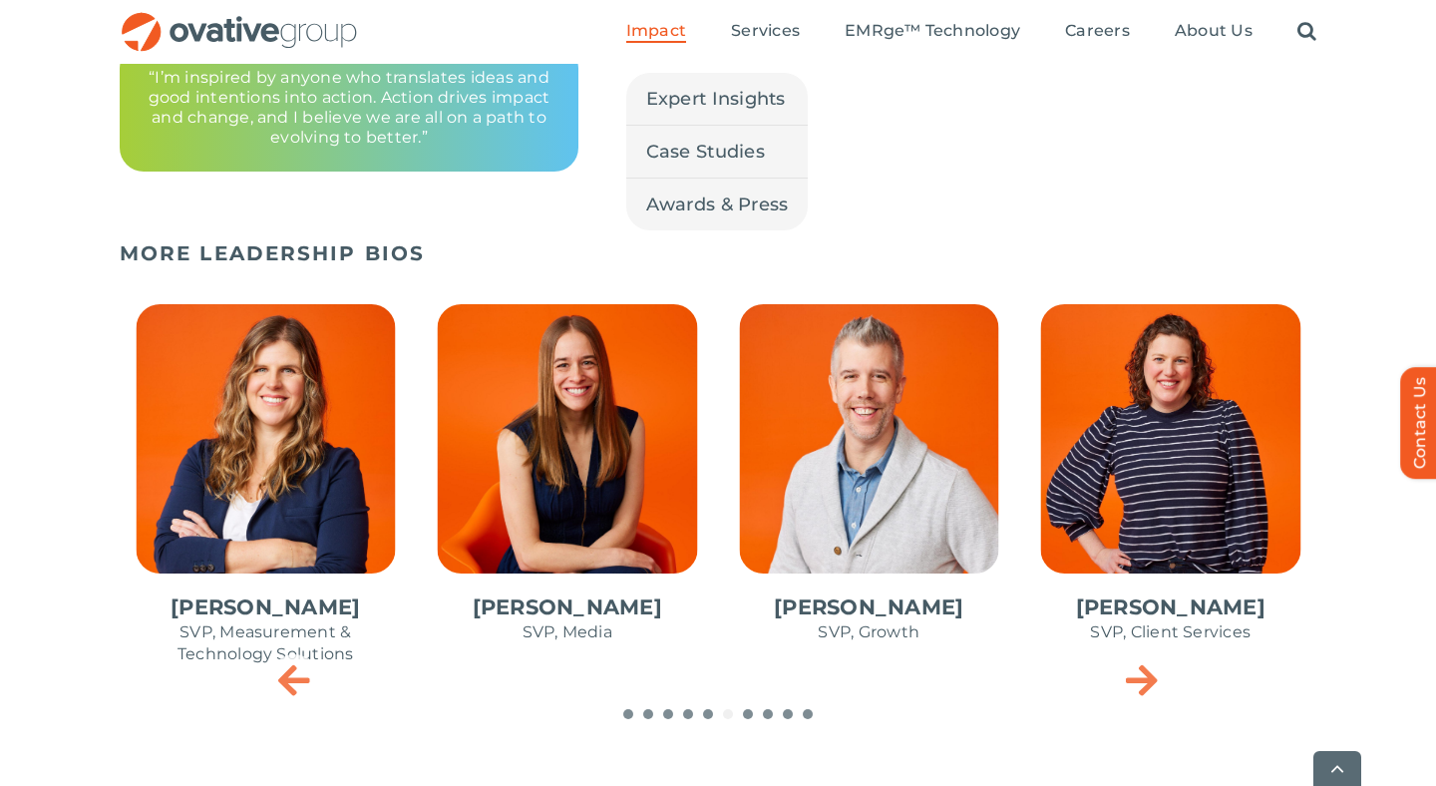
click at [653, 28] on span "Impact" at bounding box center [656, 31] width 60 height 20
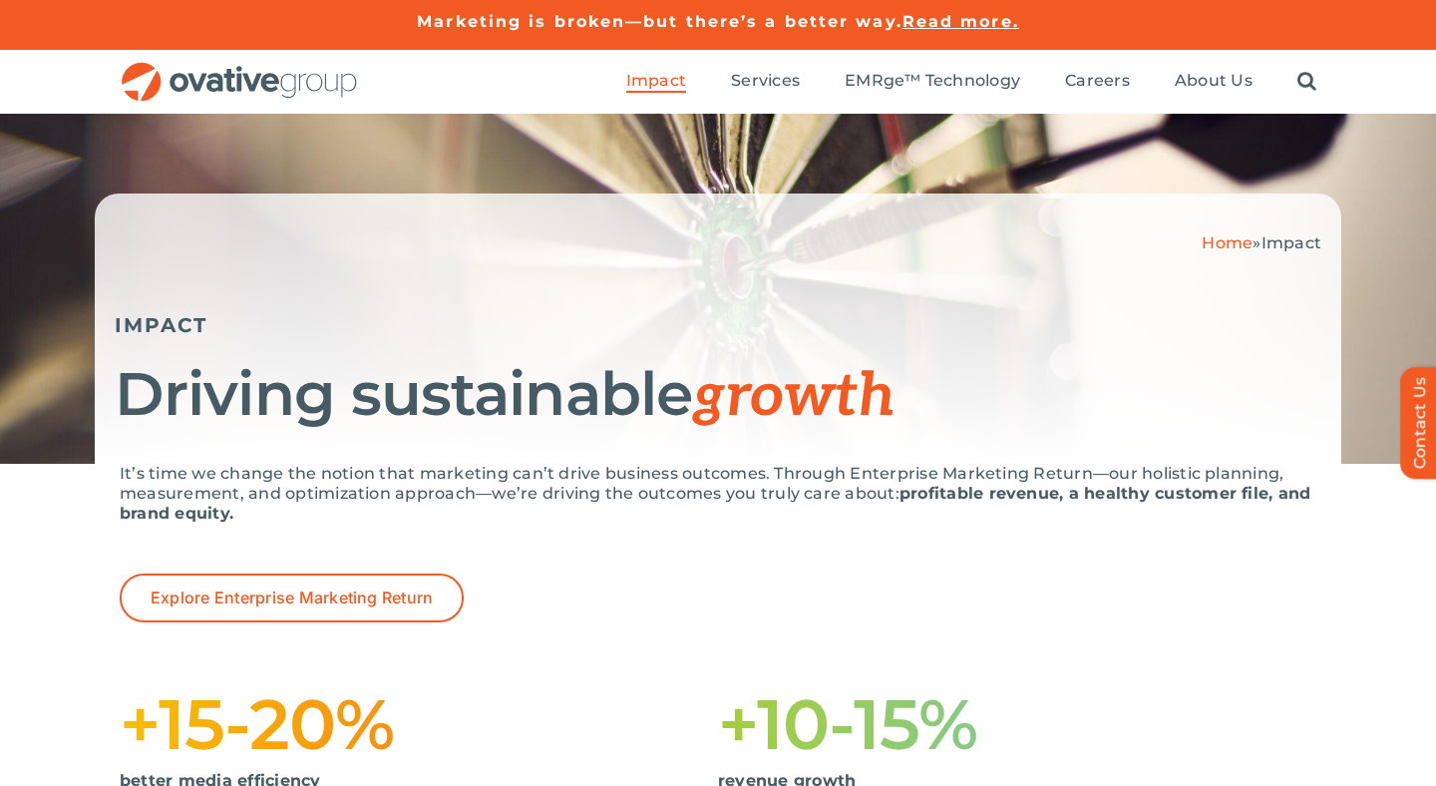
click at [244, 73] on img "OG_Full_horizontal_RGB" at bounding box center [239, 82] width 239 height 41
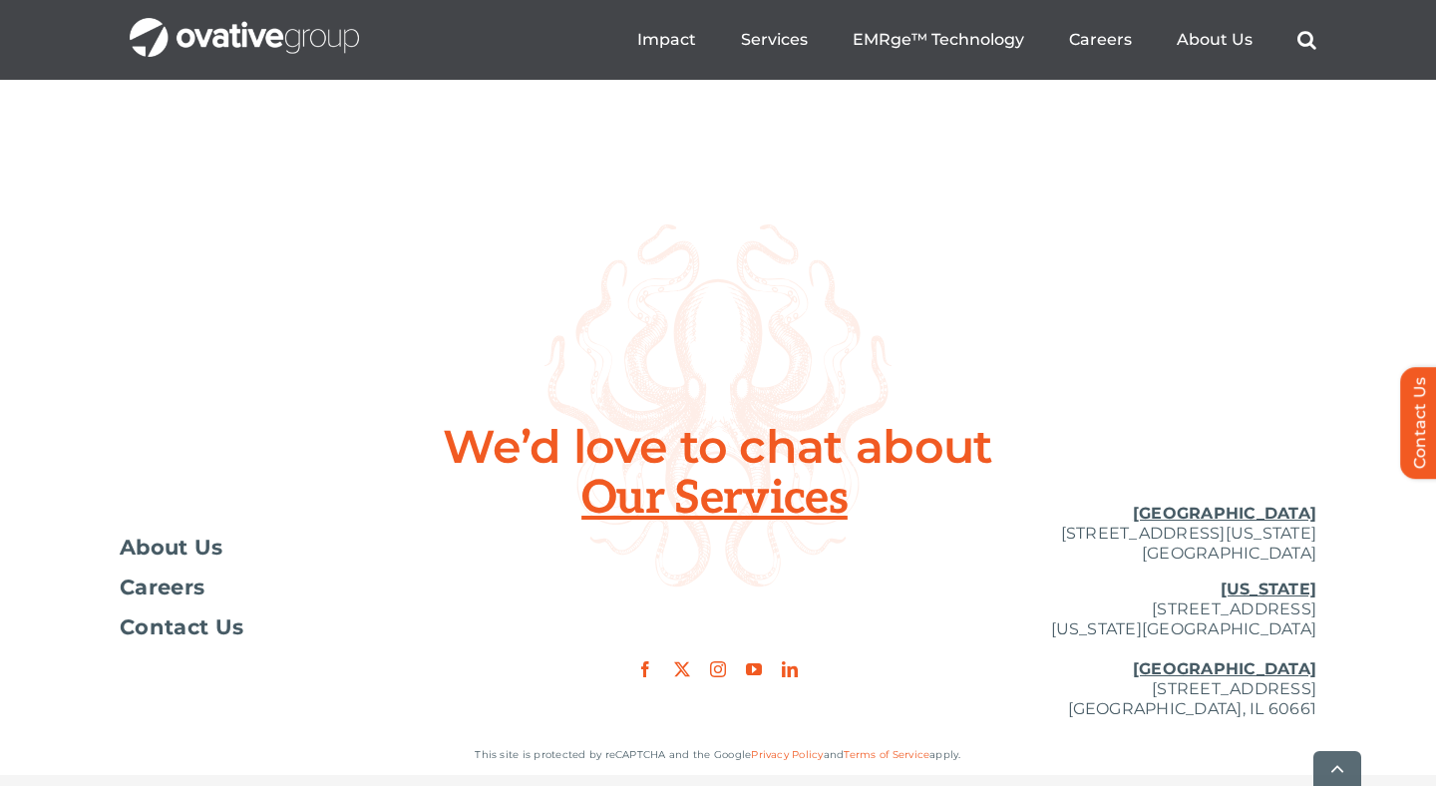
scroll to position [7370, 0]
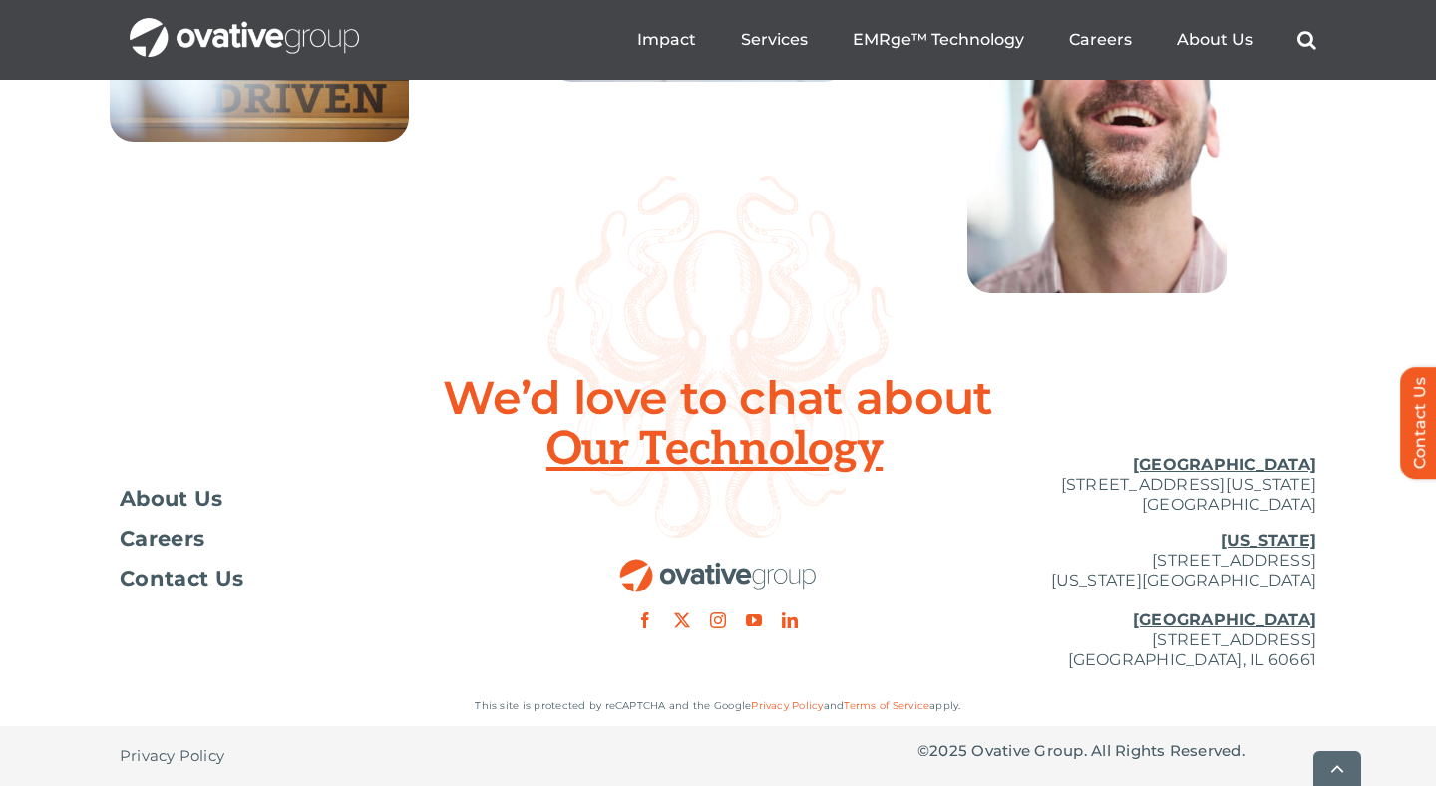
drag, startPoint x: 1003, startPoint y: 640, endPoint x: 1314, endPoint y: 633, distance: 310.3
click at [1321, 632] on div "Toggle Navigation About Us Careers Contact Us [GEOGRAPHIC_DATA] [STREET_ADDRESS…" at bounding box center [718, 562] width 1436 height 247
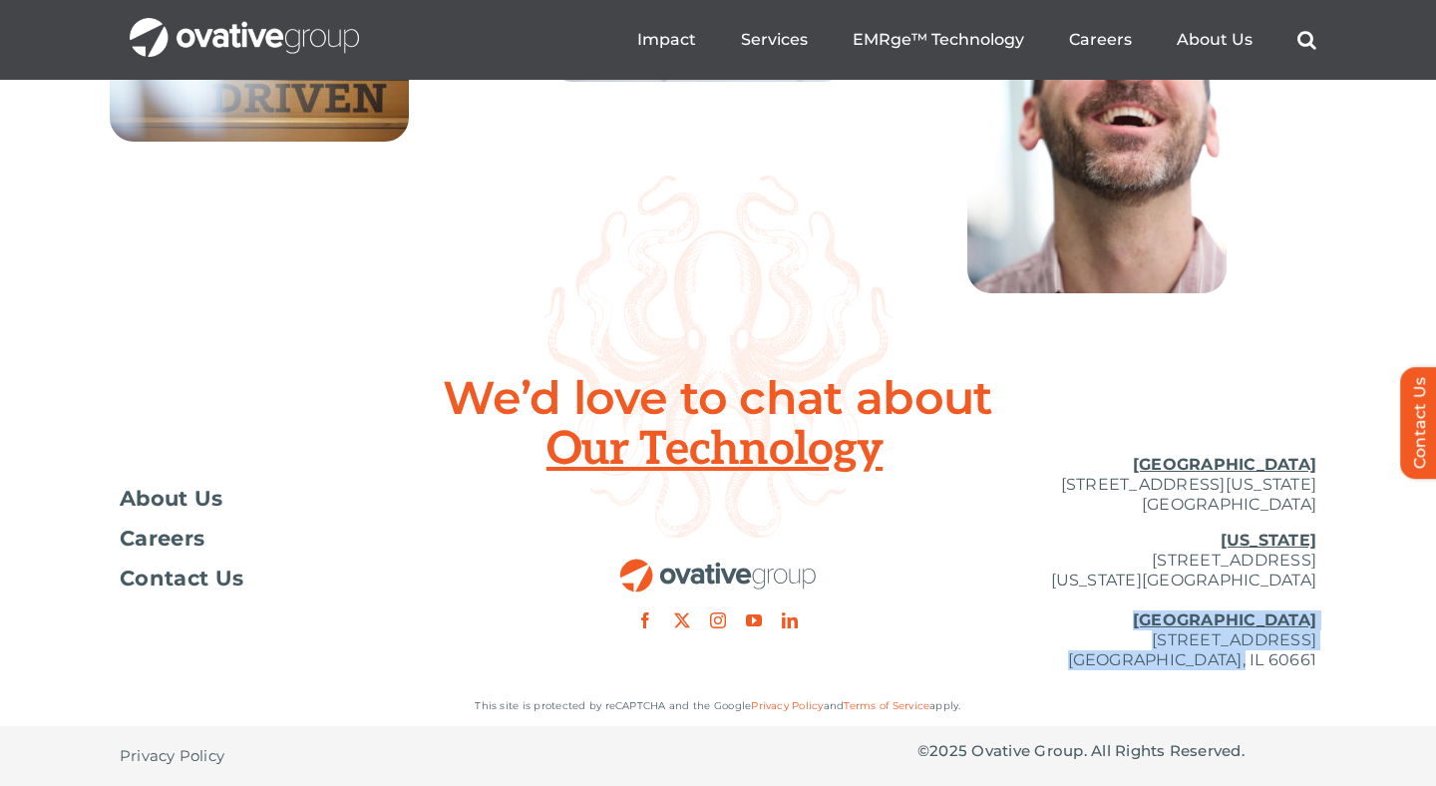
drag, startPoint x: 1243, startPoint y: 627, endPoint x: 1318, endPoint y: 661, distance: 82.1
click at [1321, 666] on div "Toggle Navigation About Us Careers Contact Us [GEOGRAPHIC_DATA] [STREET_ADDRESS…" at bounding box center [718, 562] width 1436 height 247
copy p "[GEOGRAPHIC_DATA] [STREET_ADDRESS]"
